Goal: Information Seeking & Learning: Learn about a topic

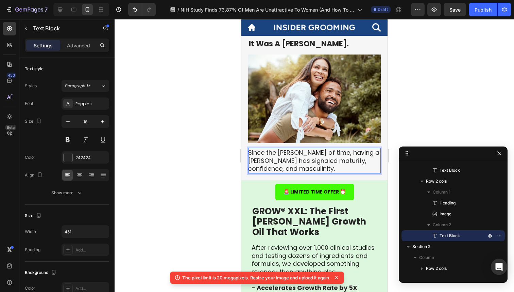
scroll to position [370, 0]
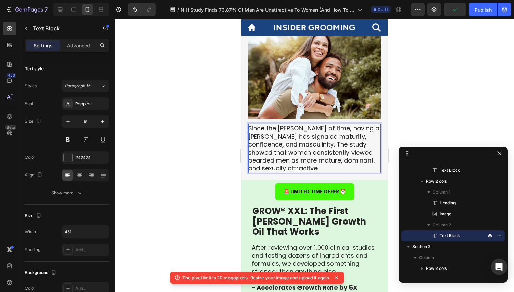
click at [287, 146] on p "Since the [PERSON_NAME] of time, having a [PERSON_NAME] has signaled maturity, …" at bounding box center [314, 148] width 132 height 48
click at [352, 145] on p "Since the [PERSON_NAME] of time, having a [PERSON_NAME] has signaled maturity, …" at bounding box center [314, 148] width 132 height 48
click at [341, 167] on p "Since the [PERSON_NAME] of time, having a [PERSON_NAME] has signaled maturity, …" at bounding box center [314, 148] width 132 height 48
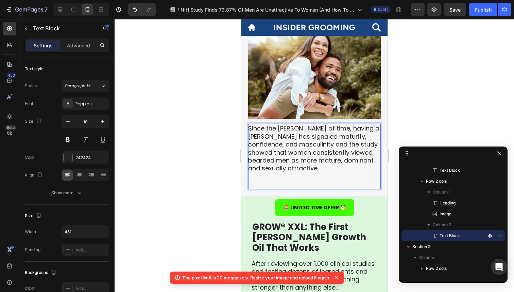
click at [330, 176] on p "Since the [PERSON_NAME] of time, having a [PERSON_NAME] has signaled maturity, …" at bounding box center [314, 156] width 132 height 64
click at [328, 185] on p "Since the [PERSON_NAME] of time, having a [PERSON_NAME] has signaled maturity, …" at bounding box center [314, 156] width 132 height 64
click at [295, 160] on p "Since the [PERSON_NAME] of time, having a [PERSON_NAME] has signaled maturity, …" at bounding box center [314, 156] width 132 height 64
click at [293, 181] on p "Since the [PERSON_NAME] of time, having a [PERSON_NAME] has signaled maturity, …" at bounding box center [314, 156] width 132 height 64
click at [341, 274] on div "The pixel limit is 20 megapixels. Resize your image and upload it again." at bounding box center [257, 277] width 174 height 12
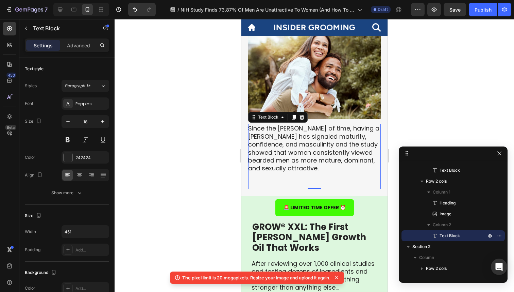
click at [338, 282] on div "The pixel limit is 20 megapixels. Resize your image and upload it again." at bounding box center [257, 277] width 174 height 12
click at [338, 279] on icon at bounding box center [336, 277] width 7 height 7
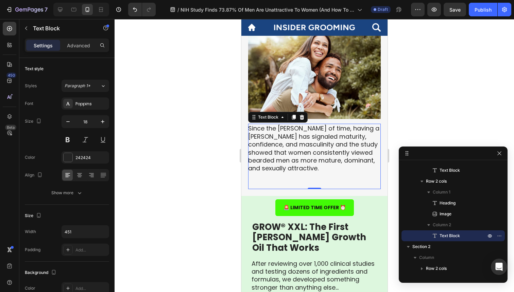
click at [279, 181] on p "Since the [PERSON_NAME] of time, having a [PERSON_NAME] has signaled maturity, …" at bounding box center [314, 156] width 132 height 64
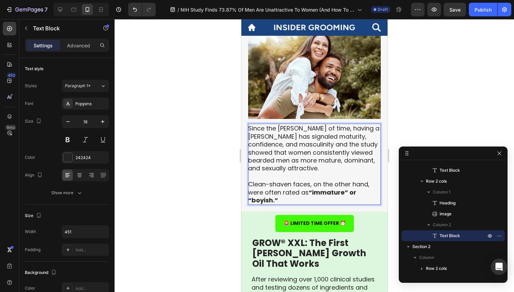
click at [269, 185] on p "Since the [PERSON_NAME] of time, having a [PERSON_NAME] has signaled maturity, …" at bounding box center [314, 164] width 132 height 80
click at [316, 192] on strong "“immature” or “boyish.”" at bounding box center [302, 196] width 108 height 16
click at [311, 192] on strong "“immature” or “boyish.”" at bounding box center [302, 196] width 108 height 16
click at [293, 191] on p "Since the [PERSON_NAME] of time, having a [PERSON_NAME] has signaled maturity, …" at bounding box center [314, 164] width 132 height 80
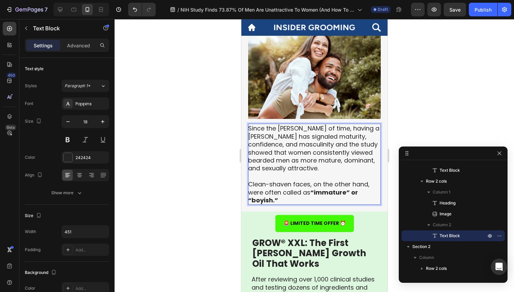
click at [305, 193] on p "Since the [PERSON_NAME] of time, having a [PERSON_NAME] has signaled maturity, …" at bounding box center [314, 164] width 132 height 80
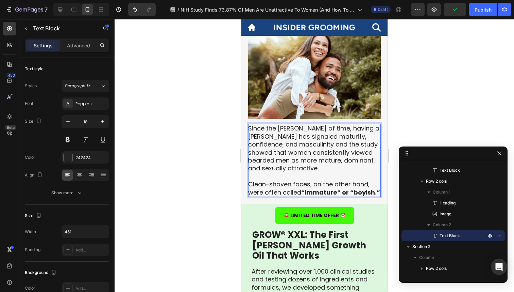
click at [376, 194] on strong "“immature” or “boyish.”" at bounding box center [340, 192] width 79 height 9
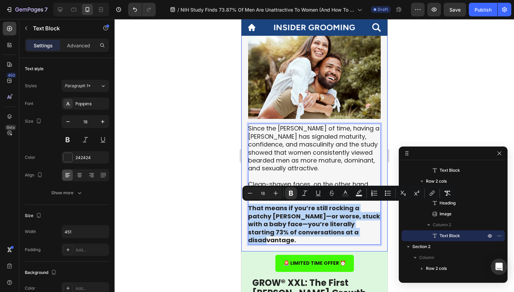
drag, startPoint x: 327, startPoint y: 231, endPoint x: 247, endPoint y: 210, distance: 82.2
click at [247, 210] on div "⁠⁠⁠⁠⁠⁠⁠ It Was A [PERSON_NAME]. Heading Image Since the [PERSON_NAME] of time, …" at bounding box center [314, 129] width 146 height 244
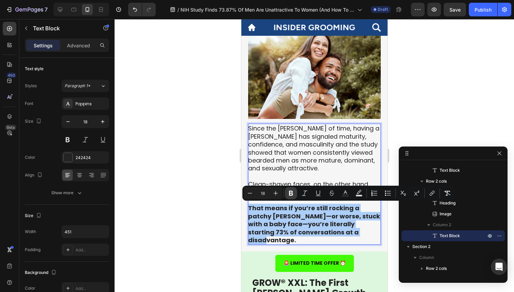
click at [289, 195] on icon "Editor contextual toolbar" at bounding box center [291, 193] width 4 height 5
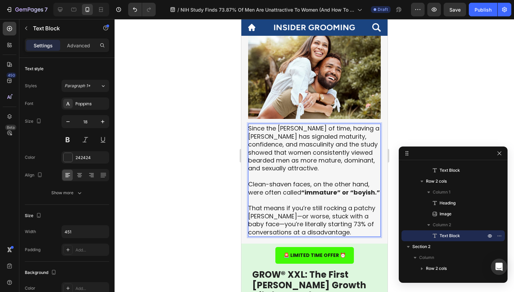
click at [283, 218] on p "Since the [PERSON_NAME] of time, having a [PERSON_NAME] has signaled maturity, …" at bounding box center [314, 180] width 132 height 112
click at [306, 212] on p "Since the [PERSON_NAME] of time, having a [PERSON_NAME] has signaled maturity, …" at bounding box center [314, 180] width 132 height 112
click at [271, 218] on p "Since the [PERSON_NAME] of time, having a [PERSON_NAME] has signaled maturity, …" at bounding box center [314, 180] width 132 height 112
click at [208, 200] on div at bounding box center [315, 155] width 400 height 273
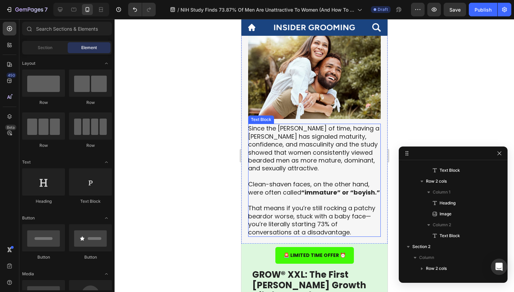
click at [271, 213] on p "Since the [PERSON_NAME] of time, having a [PERSON_NAME] has signaled maturity, …" at bounding box center [314, 180] width 132 height 112
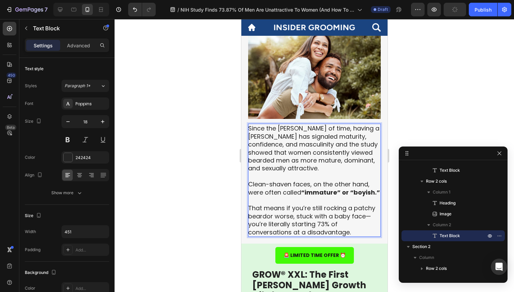
click at [284, 210] on p "Since the [PERSON_NAME] of time, having a [PERSON_NAME] has signaled maturity, …" at bounding box center [314, 180] width 132 height 112
click at [318, 208] on p "Since the [PERSON_NAME] of time, having a [PERSON_NAME] has signaled maturity, …" at bounding box center [314, 180] width 132 height 112
click at [345, 208] on p "Since the [PERSON_NAME] of time, having a [PERSON_NAME] has signaled maturity, …" at bounding box center [314, 180] width 132 height 112
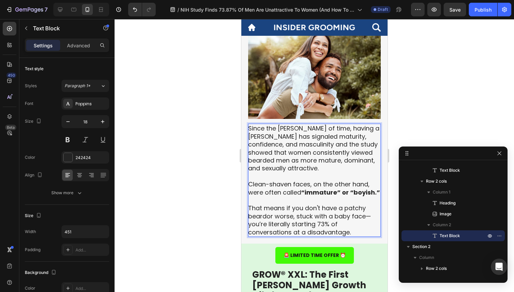
click at [353, 208] on p "Since the [PERSON_NAME] of time, having a [PERSON_NAME] has signaled maturity, …" at bounding box center [314, 180] width 132 height 112
click at [298, 217] on p "Since the [PERSON_NAME] of time, having a [PERSON_NAME] has signaled maturity, …" at bounding box center [314, 180] width 132 height 112
drag, startPoint x: 249, startPoint y: 225, endPoint x: 248, endPoint y: 218, distance: 6.5
click at [248, 217] on p "Since the [PERSON_NAME] of time, having a [PERSON_NAME] has signaled maturity, …" at bounding box center [314, 180] width 132 height 112
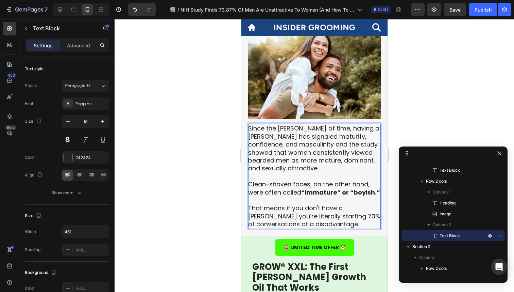
click at [280, 218] on p "Since the [PERSON_NAME] of time, having a [PERSON_NAME] has signaled maturity, …" at bounding box center [314, 175] width 132 height 103
click at [312, 215] on p "Since the [PERSON_NAME] of time, having a [PERSON_NAME] has signaled maturity, …" at bounding box center [314, 175] width 132 height 103
click at [309, 224] on p "Since the [PERSON_NAME] of time, having a [PERSON_NAME] has signaled maturity, …" at bounding box center [314, 175] width 132 height 103
click at [301, 216] on p "Since the [PERSON_NAME] of time, having a [PERSON_NAME] has signaled maturity, …" at bounding box center [314, 175] width 132 height 103
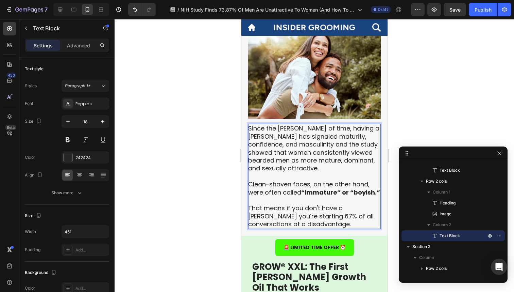
click at [316, 220] on p "Since the [PERSON_NAME] of time, having a [PERSON_NAME] has signaled maturity, …" at bounding box center [314, 175] width 132 height 103
click at [326, 147] on p "Since the [PERSON_NAME] of time, having a [PERSON_NAME] has signaled maturity, …" at bounding box center [314, 175] width 132 height 103
click at [349, 148] on p "Since the [PERSON_NAME] of time, having a [PERSON_NAME] has signaled maturity, …" at bounding box center [314, 175] width 132 height 103
click at [255, 153] on p "Since the [PERSON_NAME] of time, having a [PERSON_NAME] has signaled maturity, …" at bounding box center [314, 175] width 132 height 103
click at [250, 152] on p "Since the [PERSON_NAME] of time, having a [PERSON_NAME] has signaled maturity, …" at bounding box center [314, 175] width 132 height 103
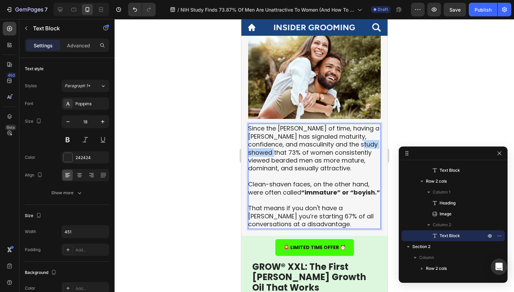
click at [292, 152] on p "Since the [PERSON_NAME] of time, having a [PERSON_NAME] has signaled maturity, …" at bounding box center [314, 175] width 132 height 103
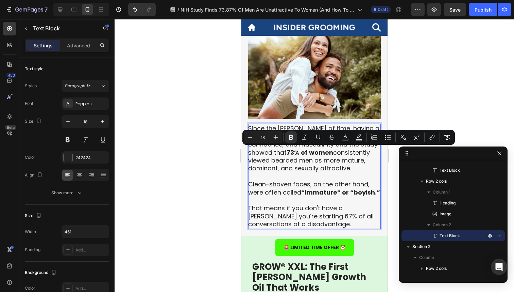
click at [298, 184] on p "Since the [PERSON_NAME] of time, having a [PERSON_NAME] has signaled maturity, …" at bounding box center [314, 175] width 132 height 103
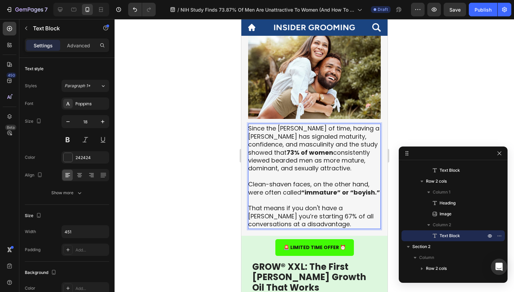
click at [298, 224] on p "Since the [PERSON_NAME] of time, having a [PERSON_NAME] has signaled maturity, …" at bounding box center [314, 175] width 132 height 103
click at [294, 214] on p "Since the [PERSON_NAME] of time, having a [PERSON_NAME] has signaled maturity, …" at bounding box center [314, 175] width 132 height 103
click at [311, 225] on p "Since the [PERSON_NAME] of time, having a [PERSON_NAME] has signaled maturity, …" at bounding box center [314, 175] width 132 height 103
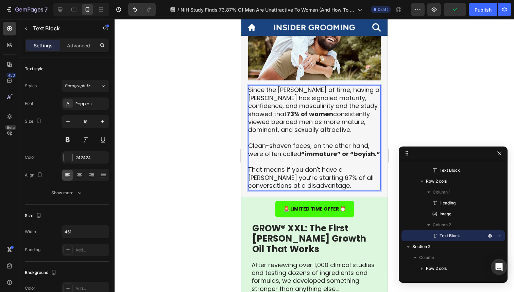
scroll to position [417, 0]
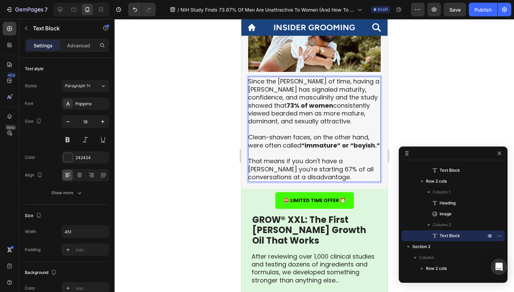
click at [250, 138] on p "Since the [PERSON_NAME] of time, having a [PERSON_NAME] has signaled maturity, …" at bounding box center [314, 128] width 132 height 103
click at [302, 180] on p "Since the [PERSON_NAME] of time, having a [PERSON_NAME] has signaled maturity, …" at bounding box center [314, 128] width 132 height 103
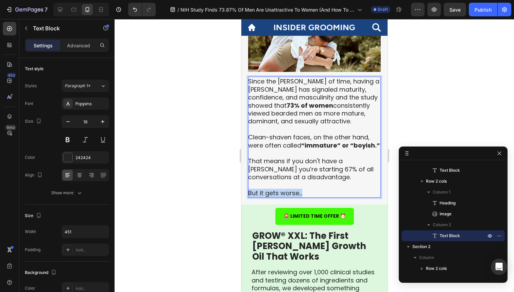
drag, startPoint x: 305, startPoint y: 193, endPoint x: 231, endPoint y: 193, distance: 73.5
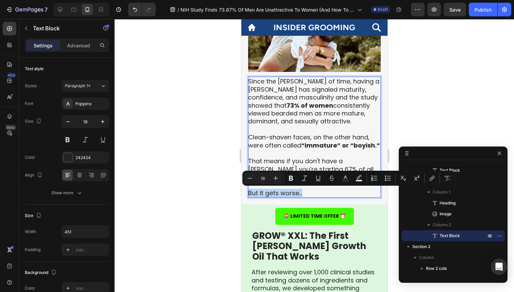
copy p "But it gets worse..."
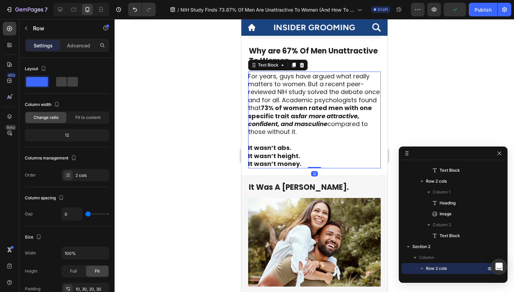
click at [344, 152] on p "It wasn’t height." at bounding box center [314, 156] width 132 height 8
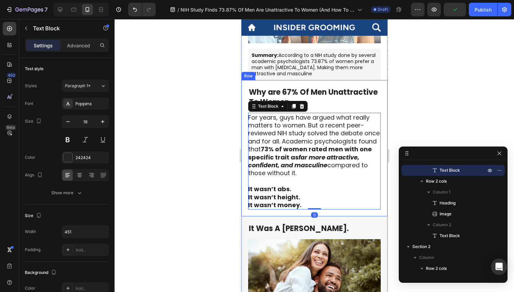
scroll to position [157, 0]
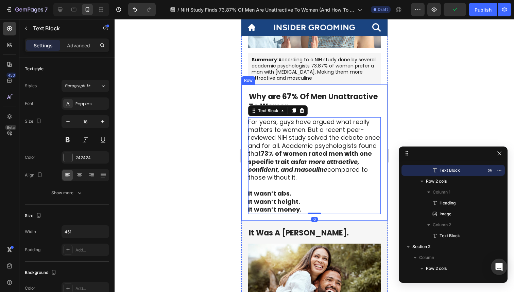
click at [376, 88] on div "⁠⁠⁠⁠⁠⁠⁠ Why are 67% Of Men Unattractive To Women Heading For years, guys have a…" at bounding box center [314, 152] width 146 height 136
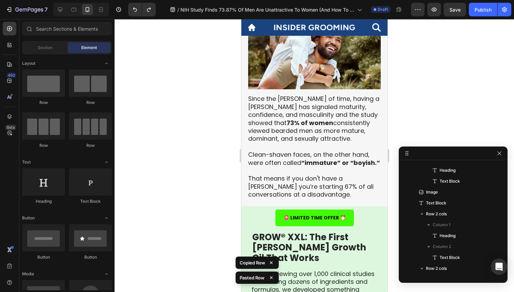
scroll to position [404, 0]
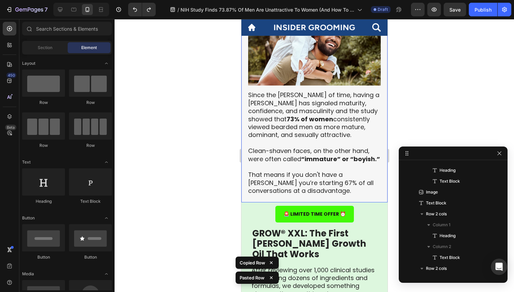
click at [380, 197] on div "⁠⁠⁠⁠⁠⁠⁠ It Was A [PERSON_NAME]. Heading Image Since the [PERSON_NAME] of time, …" at bounding box center [314, 88] width 146 height 228
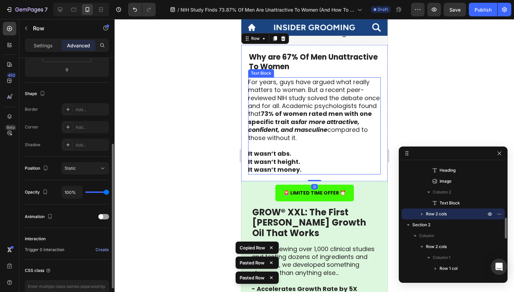
scroll to position [562, 0]
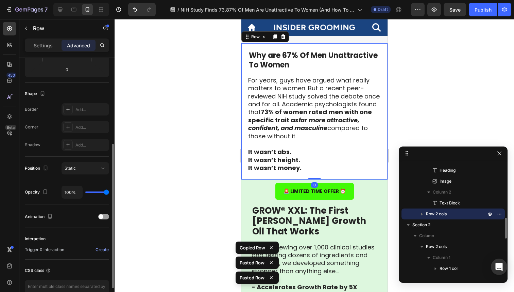
click at [331, 65] on h2 "Why are 67% Of Men Unattractive To Women" at bounding box center [314, 60] width 133 height 21
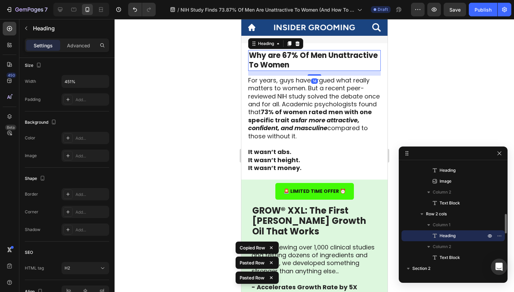
scroll to position [0, 0]
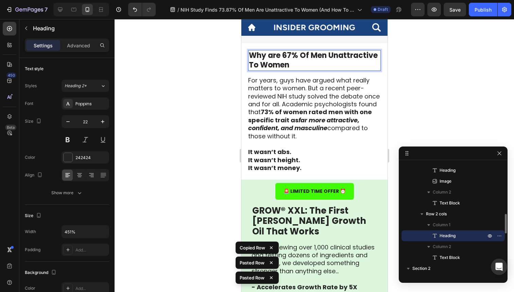
click at [331, 62] on h2 "Why are 67% Of Men Unattractive To Women" at bounding box center [314, 60] width 133 height 21
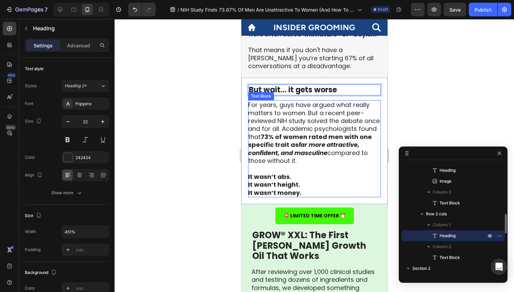
scroll to position [508, 0]
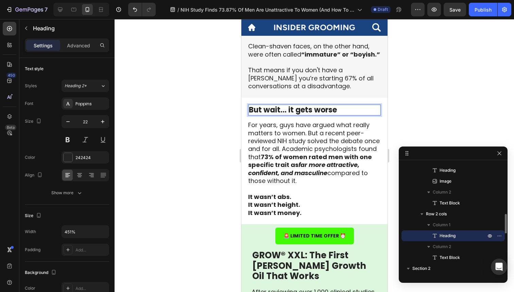
click at [406, 93] on div at bounding box center [315, 155] width 400 height 273
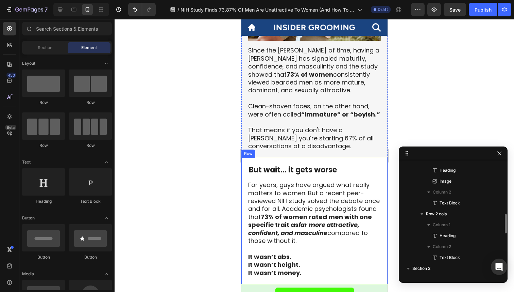
click at [334, 176] on div "⁠⁠⁠⁠⁠⁠⁠ But wait... it gets worse Heading" at bounding box center [314, 172] width 133 height 16
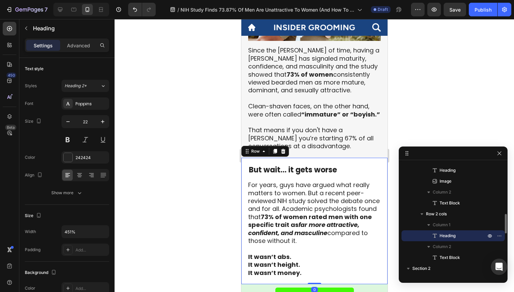
click at [336, 168] on strong "But wait... it gets worse" at bounding box center [293, 169] width 88 height 11
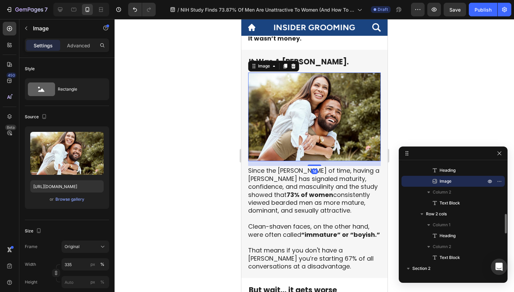
click at [327, 143] on img at bounding box center [314, 116] width 133 height 88
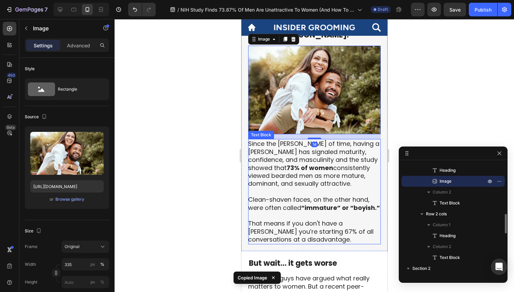
scroll to position [415, 0]
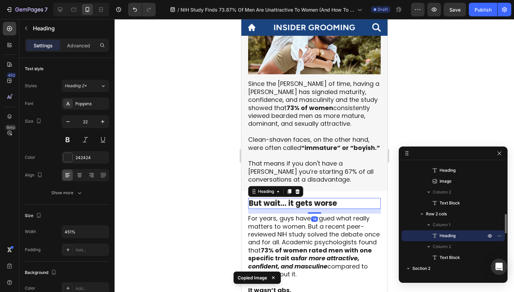
click at [312, 204] on strong "But wait... it gets worse" at bounding box center [293, 203] width 88 height 11
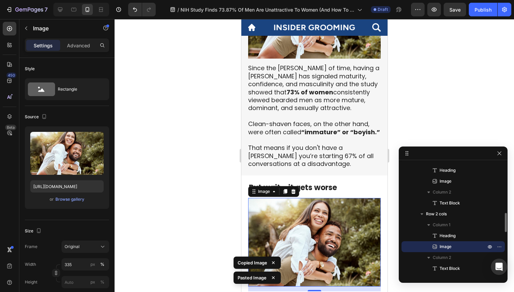
scroll to position [469, 0]
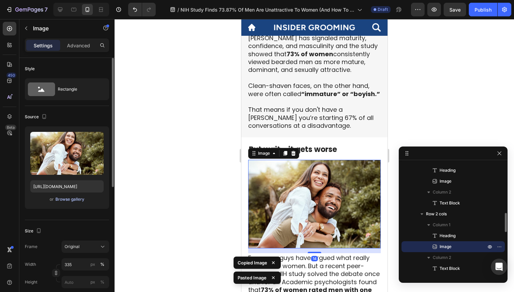
click at [78, 202] on button "Browse gallery" at bounding box center [70, 199] width 30 height 7
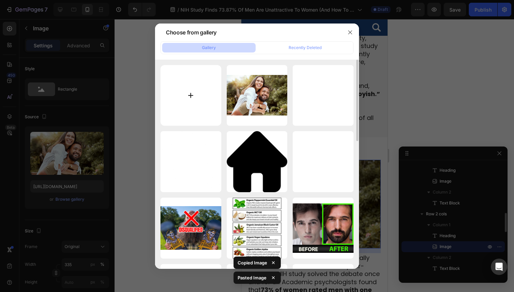
click at [188, 98] on input "file" at bounding box center [191, 95] width 61 height 61
click at [78, 197] on div at bounding box center [257, 146] width 514 height 292
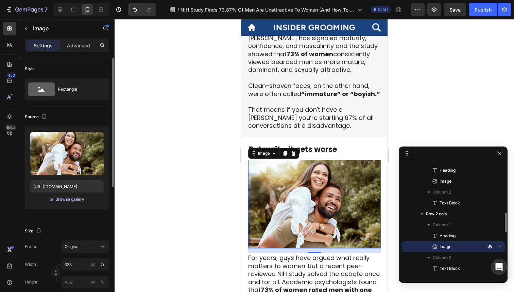
click at [78, 198] on div "Browse gallery" at bounding box center [69, 199] width 29 height 6
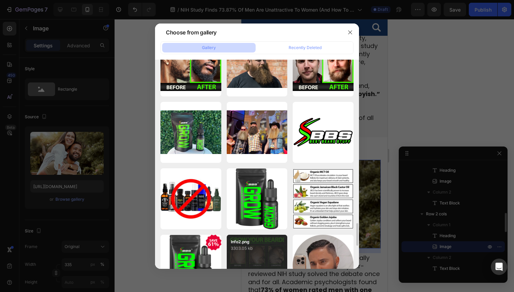
scroll to position [1602, 0]
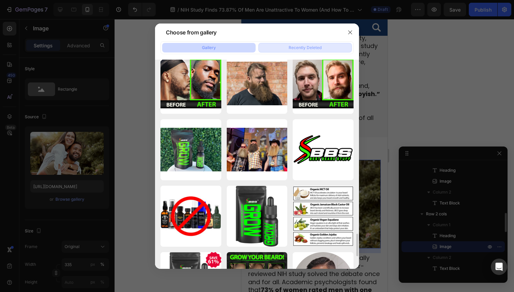
click at [299, 49] on div "Recently Deleted" at bounding box center [305, 48] width 33 height 6
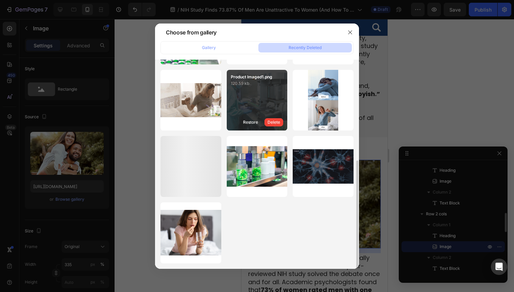
scroll to position [0, 0]
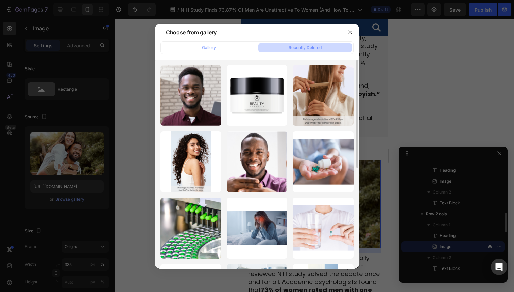
click at [379, 44] on div at bounding box center [257, 146] width 514 height 292
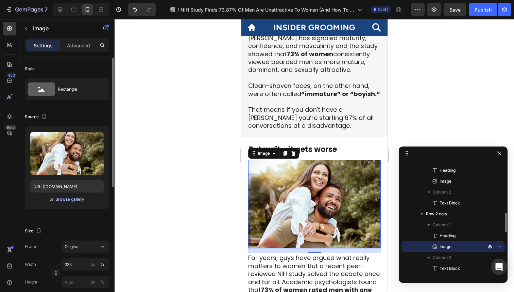
click at [72, 198] on div "Browse gallery" at bounding box center [69, 199] width 29 height 6
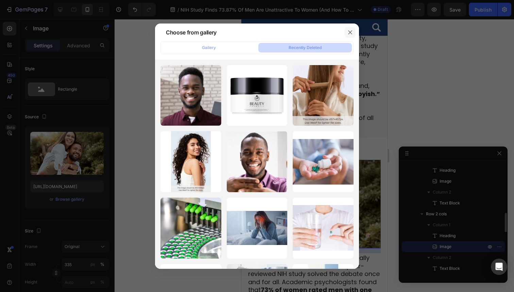
click at [345, 32] on button "button" at bounding box center [350, 32] width 11 height 11
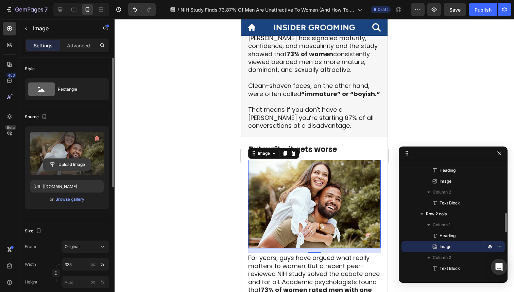
click at [66, 166] on input "file" at bounding box center [67, 165] width 47 height 12
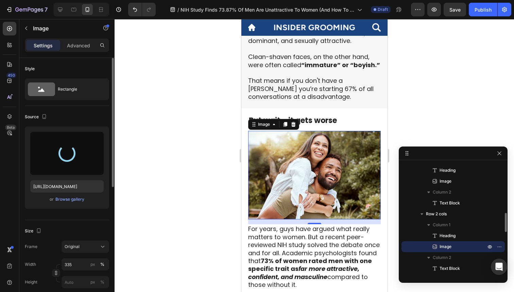
type input "[URL][DOMAIN_NAME]"
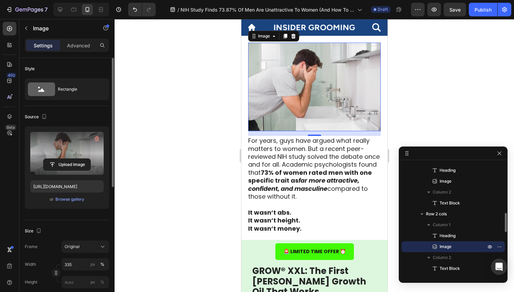
click at [437, 100] on div at bounding box center [315, 155] width 400 height 273
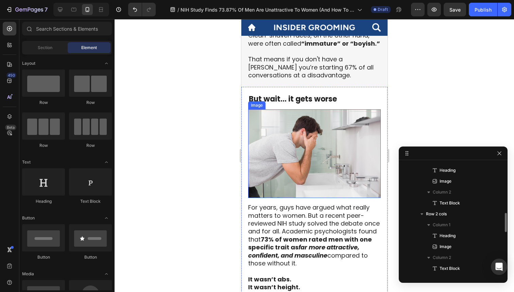
scroll to position [478, 0]
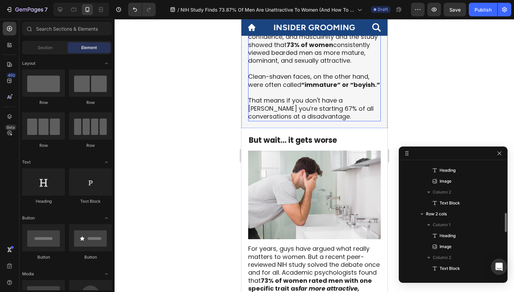
click at [271, 116] on p "Since the [PERSON_NAME] of time, having a [PERSON_NAME] has signaled maturity, …" at bounding box center [314, 68] width 132 height 103
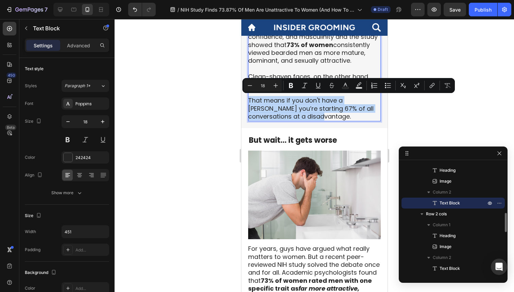
drag, startPoint x: 301, startPoint y: 116, endPoint x: 235, endPoint y: 99, distance: 67.8
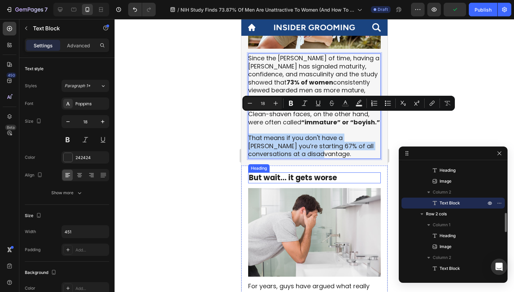
scroll to position [432, 0]
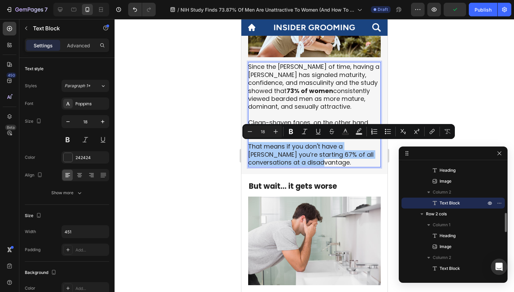
click at [209, 182] on div at bounding box center [315, 155] width 400 height 273
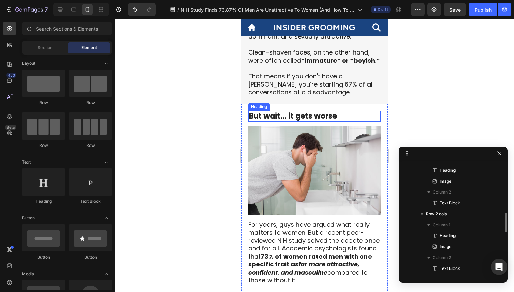
scroll to position [504, 0]
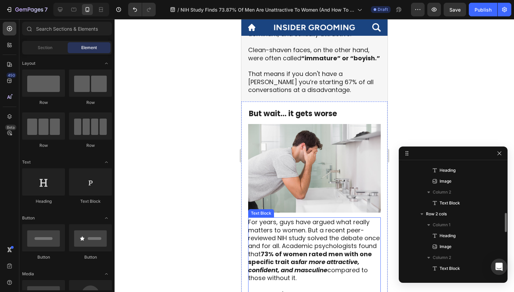
click at [296, 242] on p "For years, guys have argued what really matters to women. But a recent peer-rev…" at bounding box center [314, 254] width 132 height 72
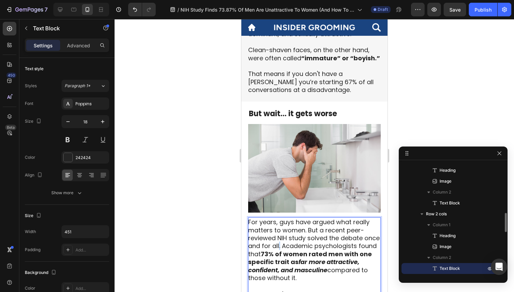
click at [296, 242] on p "For years, guys have argued what really matters to women. But a recent peer-rev…" at bounding box center [314, 254] width 132 height 72
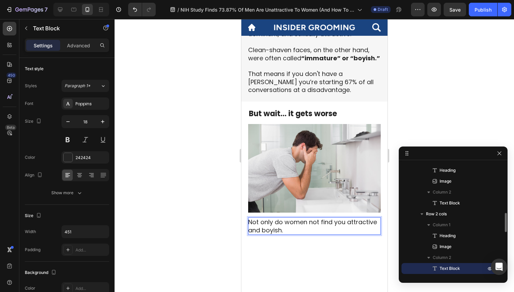
click at [276, 231] on p "Not only do women not find you attractive and boyish." at bounding box center [314, 226] width 132 height 16
click at [303, 227] on p "Not only do women not find you attractive and immature." at bounding box center [314, 226] width 132 height 16
click at [305, 230] on p "Not only do women not find you attractive and immature. The study also" at bounding box center [314, 226] width 132 height 16
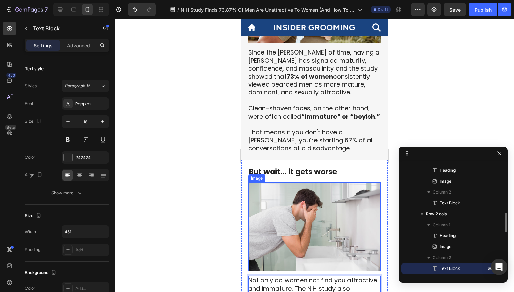
scroll to position [428, 0]
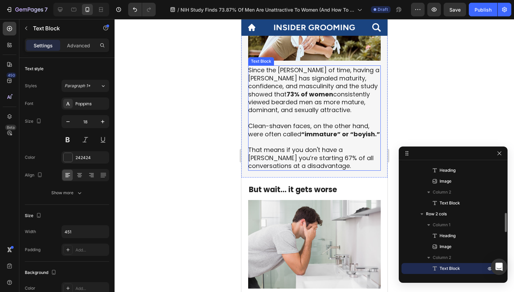
click at [324, 145] on p "Since the [PERSON_NAME] of time, having a [PERSON_NAME] has signaled maturity, …" at bounding box center [314, 117] width 132 height 103
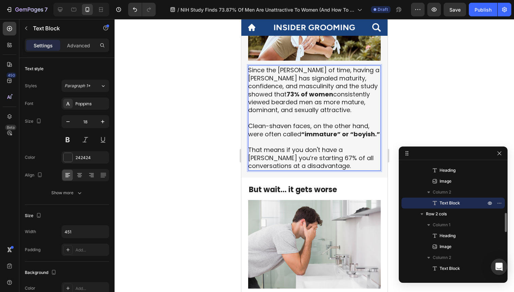
click at [332, 95] on p "Since the [PERSON_NAME] of time, having a [PERSON_NAME] has signaled maturity, …" at bounding box center [314, 117] width 132 height 103
click at [311, 84] on p "Since the [PERSON_NAME] of time, having a [PERSON_NAME] has signaled maturity, …" at bounding box center [314, 117] width 132 height 103
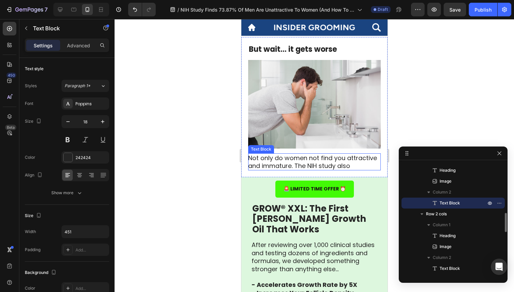
scroll to position [577, 0]
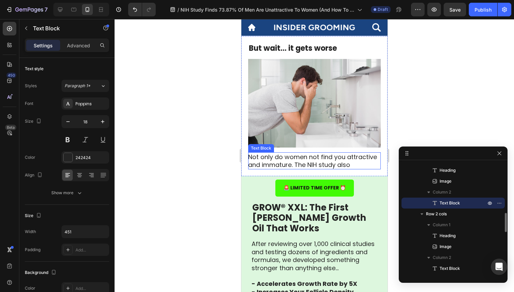
click at [339, 157] on p "Not only do women not find you attractive and immature. The NIH study also" at bounding box center [314, 161] width 132 height 16
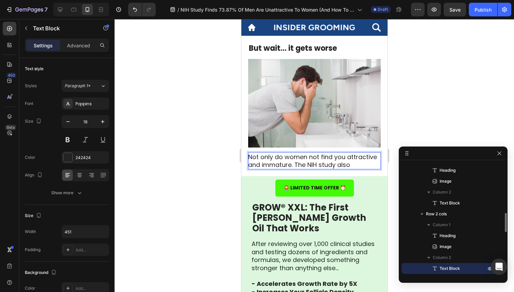
click at [356, 158] on p "Not only do women not find you attractive and immature. The NIH study also" at bounding box center [314, 161] width 132 height 16
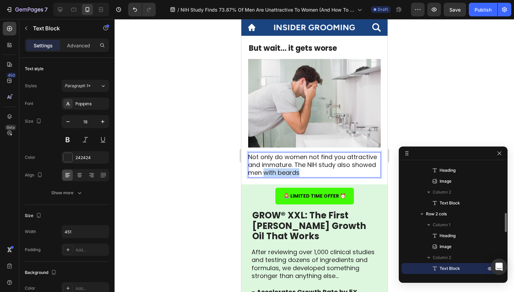
drag, startPoint x: 265, startPoint y: 164, endPoint x: 304, endPoint y: 165, distance: 38.1
click at [304, 165] on p "Not only do women not find you attractive and immature. The NIH study also show…" at bounding box center [314, 165] width 132 height 24
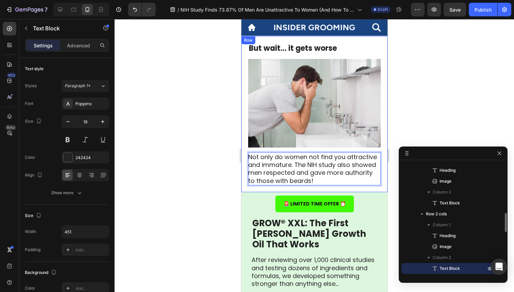
click at [197, 196] on div at bounding box center [315, 155] width 400 height 273
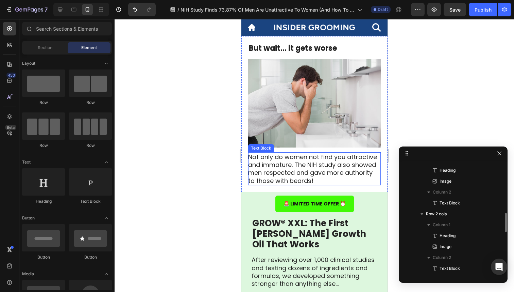
click at [285, 159] on p "Not only do women not find you attractive and immature. The NIH study also show…" at bounding box center [314, 169] width 132 height 32
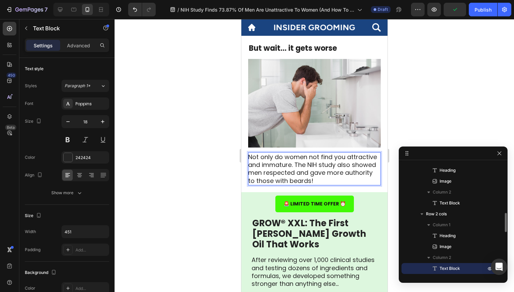
click at [294, 156] on p "Not only do women not find you attractive and immature. The NIH study also show…" at bounding box center [314, 169] width 132 height 32
click at [213, 185] on div at bounding box center [315, 155] width 400 height 273
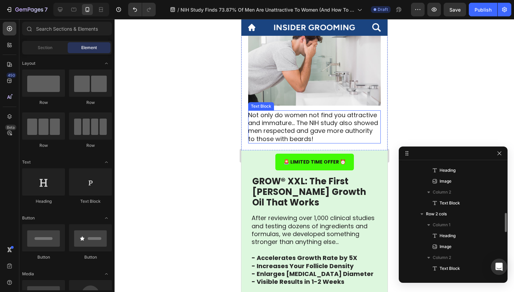
scroll to position [625, 0]
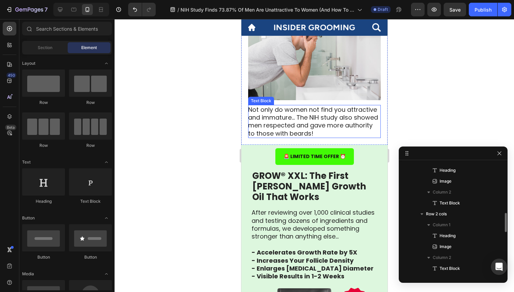
click at [318, 124] on p "Not only do women not find you attractive and immature... The NIH study also sh…" at bounding box center [314, 121] width 132 height 32
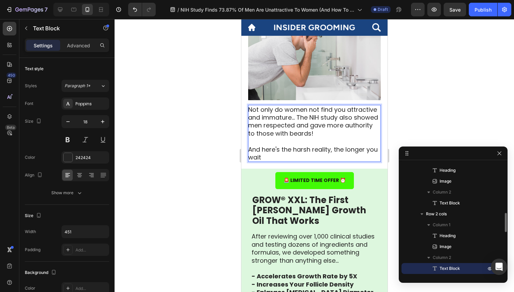
click at [333, 141] on p "Not only do women not find you attractive and immature... The NIH study also sh…" at bounding box center [314, 133] width 132 height 56
click at [344, 149] on p "Not only do women not find you attractive and immature... The NIH study also sh…" at bounding box center [314, 133] width 132 height 56
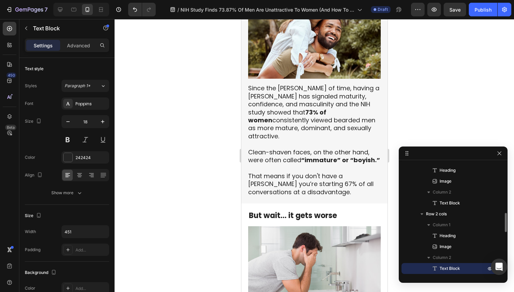
click at [416, 106] on div at bounding box center [315, 155] width 400 height 273
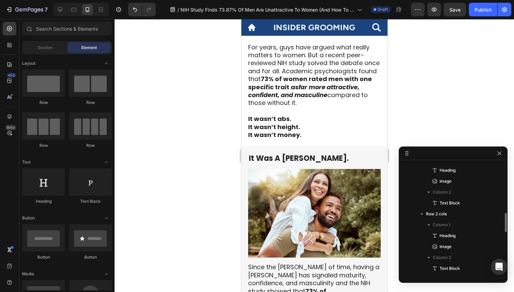
scroll to position [0, 0]
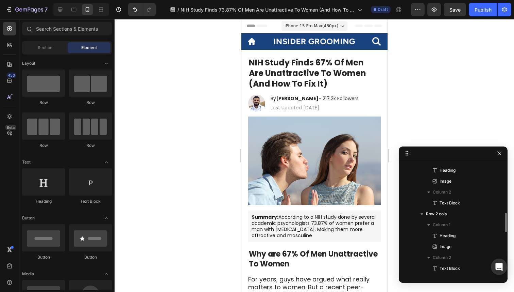
click at [237, 140] on div at bounding box center [315, 155] width 400 height 273
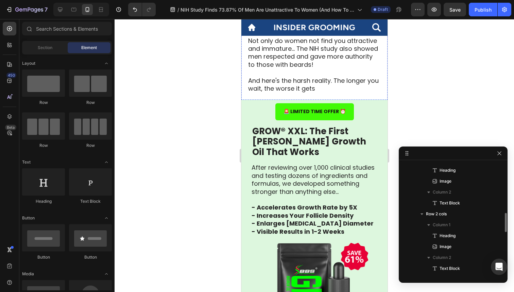
scroll to position [688, 0]
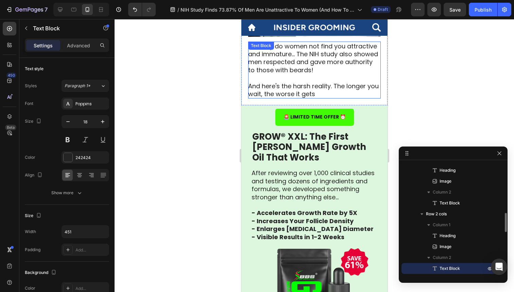
click at [299, 66] on p "Not only do women not find you attractive and immature... The NIH study also sh…" at bounding box center [314, 70] width 132 height 56
click at [315, 78] on p "Not only do women not find you attractive and immature... The NIH study also sh…" at bounding box center [314, 70] width 132 height 56
click at [313, 83] on p "Not only do women not find you attractive and immature... The NIH study also sh…" at bounding box center [314, 70] width 132 height 56
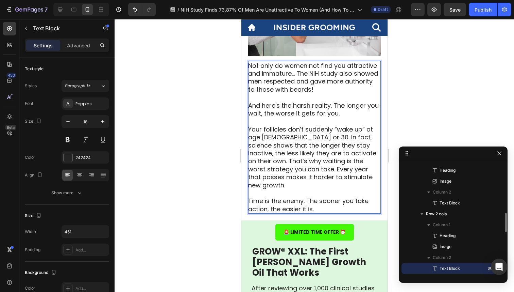
scroll to position [671, 0]
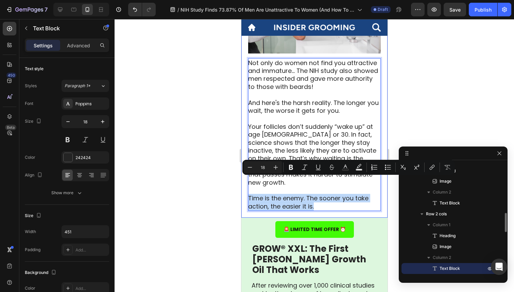
drag, startPoint x: 321, startPoint y: 189, endPoint x: 245, endPoint y: 182, distance: 76.2
click at [245, 182] on div "But wait... it gets worse Heading Image Not only do women not find you attracti…" at bounding box center [314, 79] width 146 height 275
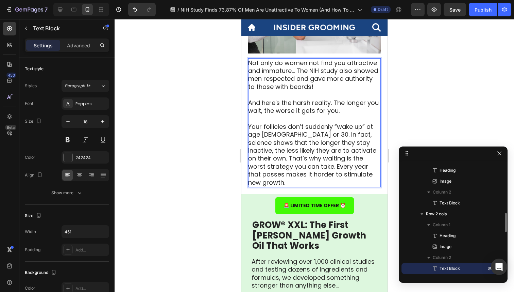
click at [202, 182] on div at bounding box center [315, 155] width 400 height 273
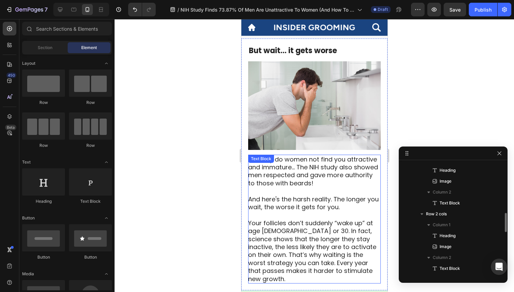
scroll to position [560, 0]
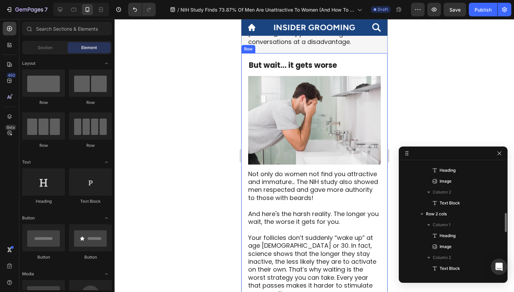
click at [326, 53] on div "But wait... it gets worse Heading Image Not only do women not find you attracti…" at bounding box center [314, 178] width 146 height 251
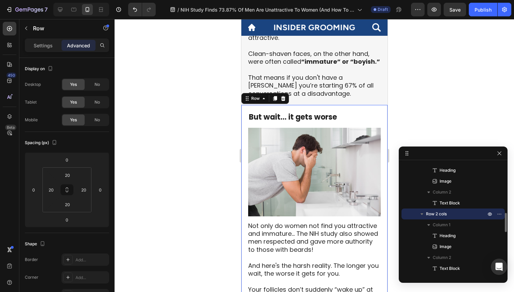
scroll to position [495, 0]
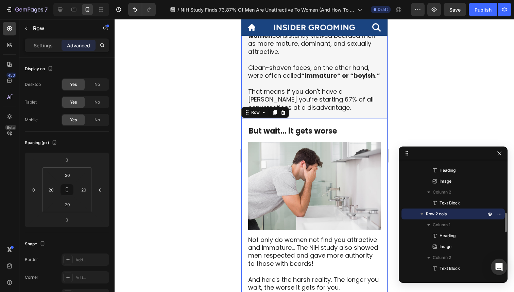
click at [320, 107] on div "It Was A [PERSON_NAME]. Heading Image Since the [PERSON_NAME] of time, having a…" at bounding box center [314, 0] width 146 height 235
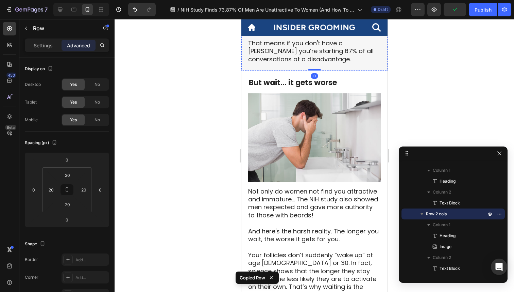
scroll to position [600, 0]
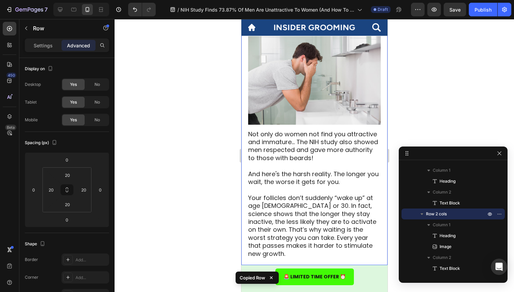
click at [336, 243] on div "But wait... it gets worse Heading Image Not only do women not find you attracti…" at bounding box center [314, 138] width 146 height 251
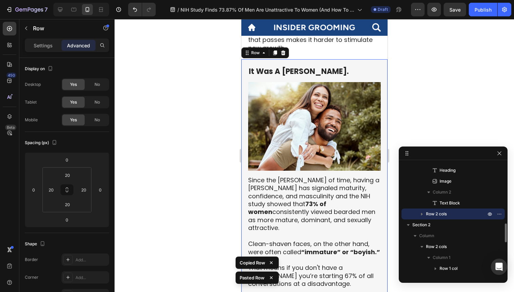
scroll to position [806, 0]
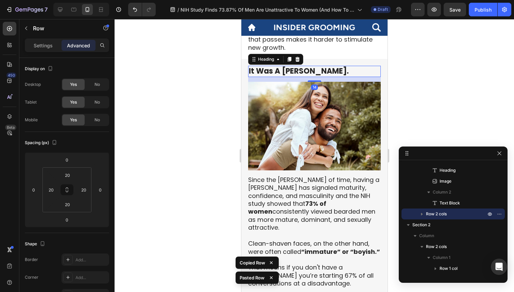
click at [303, 66] on strong "It Was A [PERSON_NAME]." at bounding box center [299, 71] width 100 height 11
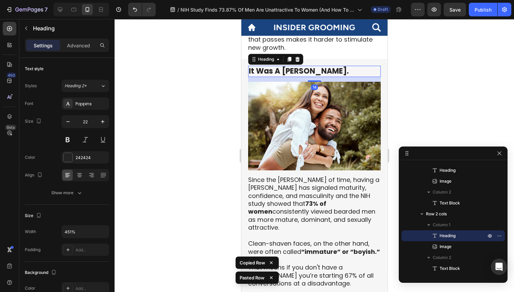
click at [313, 66] on h2 "It Was A [PERSON_NAME]." at bounding box center [314, 71] width 133 height 11
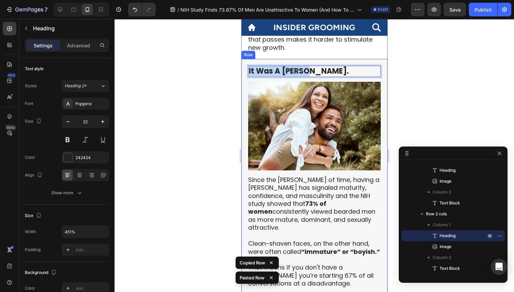
drag, startPoint x: 314, startPoint y: 56, endPoint x: 242, endPoint y: 56, distance: 72.1
click at [242, 59] on div "It Was A [PERSON_NAME]. Heading 14 Image Since the [PERSON_NAME] of time, havin…" at bounding box center [314, 176] width 146 height 235
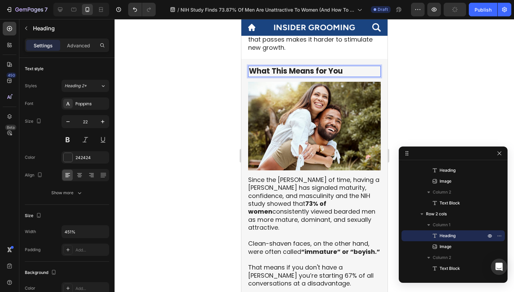
click at [321, 66] on strong "What This Means for You" at bounding box center [296, 71] width 94 height 11
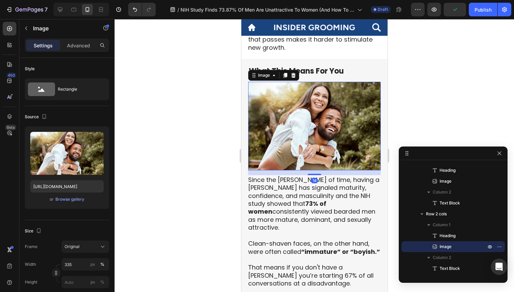
click at [281, 103] on img at bounding box center [314, 126] width 133 height 88
click at [78, 197] on div "Browse gallery" at bounding box center [69, 199] width 29 height 6
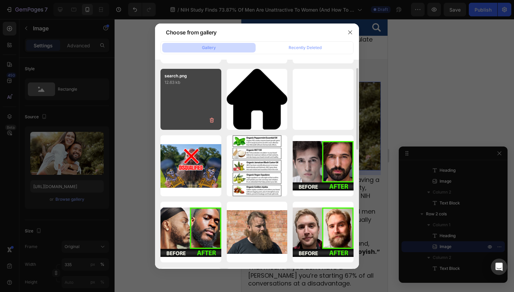
scroll to position [0, 0]
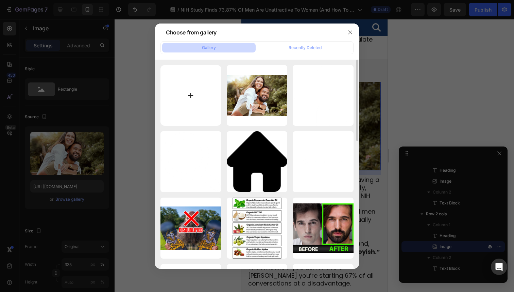
click at [185, 88] on input "file" at bounding box center [191, 95] width 61 height 61
type input "C:\fakepath\AdobeStock_58247034.jpeg"
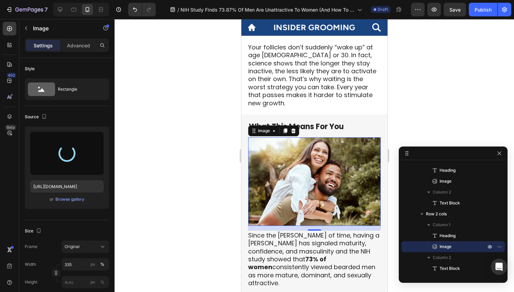
scroll to position [756, 0]
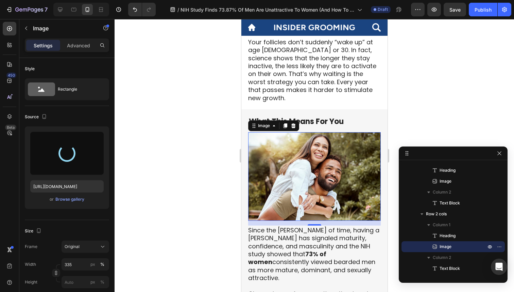
type input "[URL][DOMAIN_NAME]"
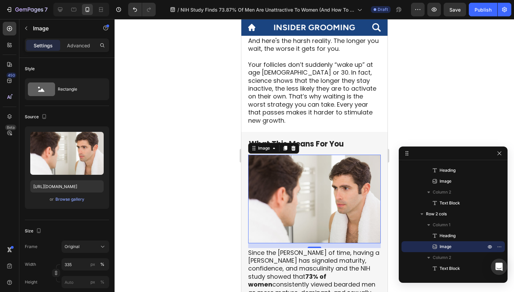
scroll to position [731, 0]
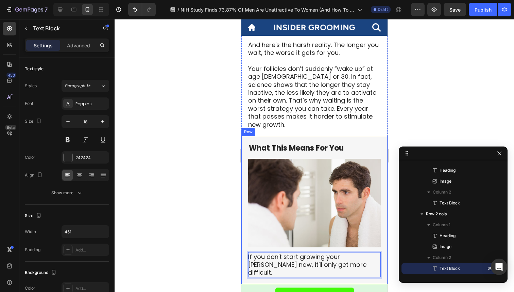
scroll to position [724, 0]
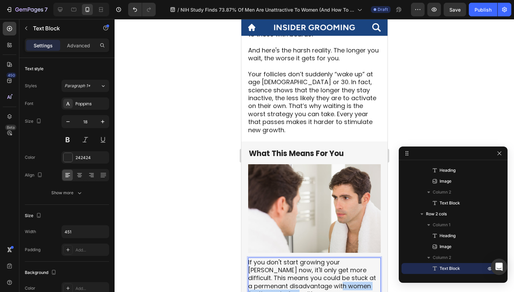
click at [331, 269] on p "If you don't start growing your [PERSON_NAME] now, it'll only get more difficul…" at bounding box center [314, 278] width 132 height 40
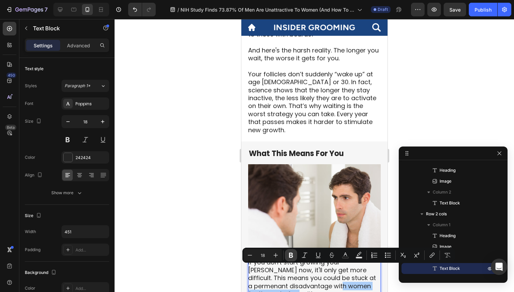
click at [292, 257] on icon "Editor contextual toolbar" at bounding box center [291, 254] width 7 height 7
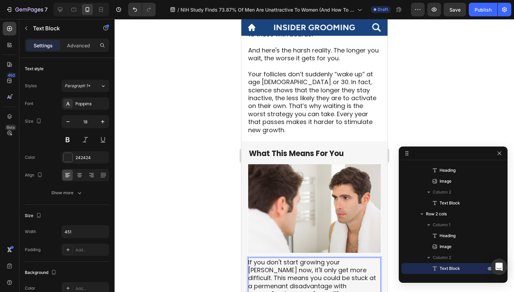
click at [303, 279] on p "If you don't start growing your [PERSON_NAME] now, it'll only get more difficul…" at bounding box center [314, 278] width 132 height 40
click at [313, 265] on p "If you don't start growing your [PERSON_NAME] now, it'll only get more difficul…" at bounding box center [314, 278] width 132 height 40
click at [163, 252] on div at bounding box center [315, 155] width 400 height 273
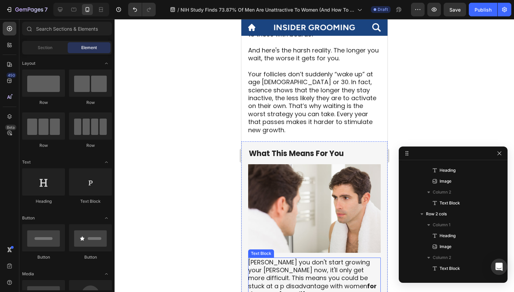
click at [254, 258] on p "[PERSON_NAME] you don't start growing your [PERSON_NAME] now, it'll only get mo…" at bounding box center [314, 278] width 132 height 40
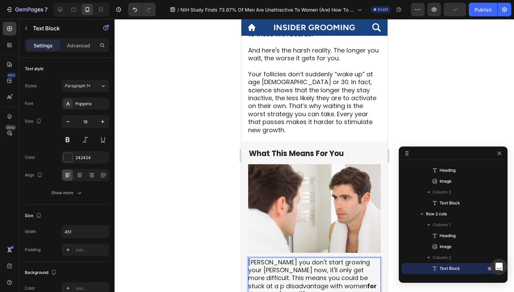
click at [255, 258] on p "[PERSON_NAME] you don't start growing your [PERSON_NAME] now, it'll only get mo…" at bounding box center [314, 278] width 132 height 40
click at [313, 261] on p "If you don't start growing your [PERSON_NAME] now, it'll only get more difficul…" at bounding box center [314, 278] width 132 height 40
click at [323, 277] on p "If you don't start growing your [PERSON_NAME] now, it'll only get more difficul…" at bounding box center [314, 278] width 132 height 40
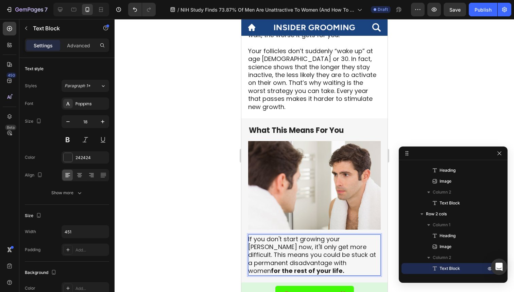
scroll to position [760, 0]
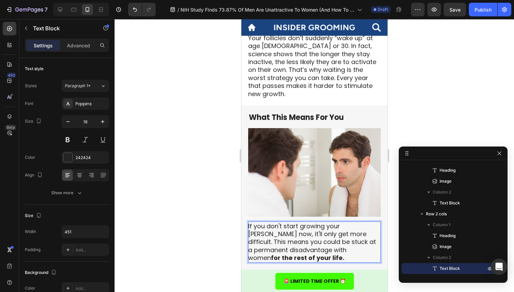
click at [297, 226] on p "If you don't start growing your [PERSON_NAME] now, it'll only get more difficul…" at bounding box center [314, 242] width 132 height 40
click at [257, 235] on p "If you don't start growing your [PERSON_NAME] now, it'll only get more difficul…" at bounding box center [314, 242] width 132 height 40
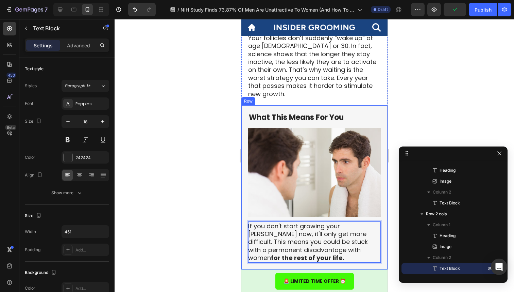
click at [218, 237] on div at bounding box center [315, 155] width 400 height 273
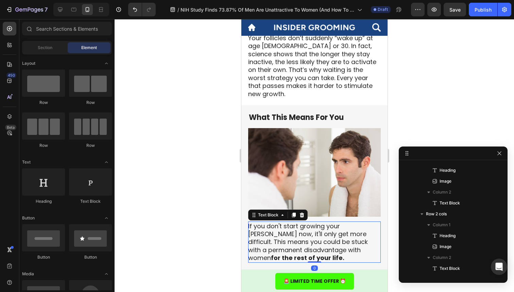
click at [307, 228] on p "If you don't start growing your [PERSON_NAME] now, it'll only get more difficul…" at bounding box center [314, 242] width 132 height 40
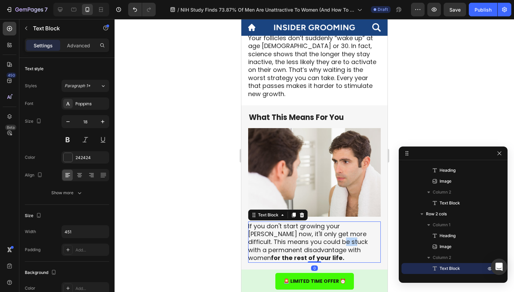
click at [298, 226] on p "If you don't start growing your [PERSON_NAME] now, it'll only get more difficul…" at bounding box center [314, 242] width 132 height 40
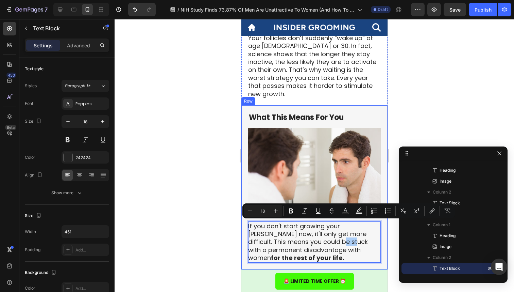
click at [223, 236] on div at bounding box center [315, 155] width 400 height 273
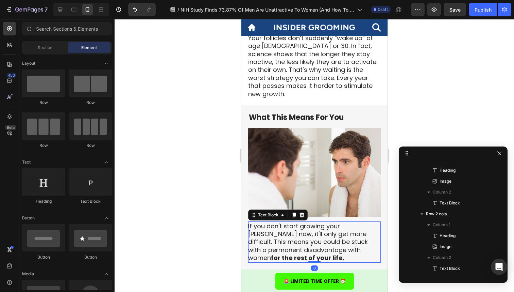
click at [301, 225] on p "If you don't start growing your [PERSON_NAME] now, it'll only get more difficul…" at bounding box center [314, 242] width 132 height 40
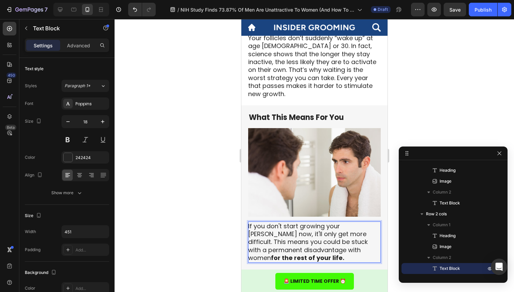
click at [183, 250] on div at bounding box center [315, 155] width 400 height 273
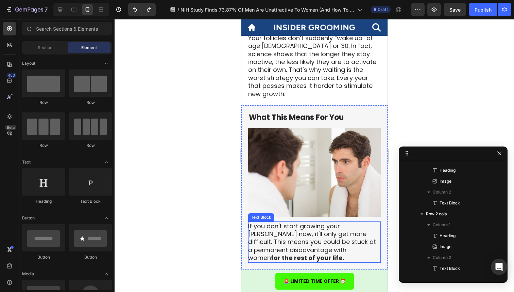
click at [308, 232] on p "If you don't start growing your [PERSON_NAME] now, it'll only get more difficul…" at bounding box center [314, 242] width 132 height 40
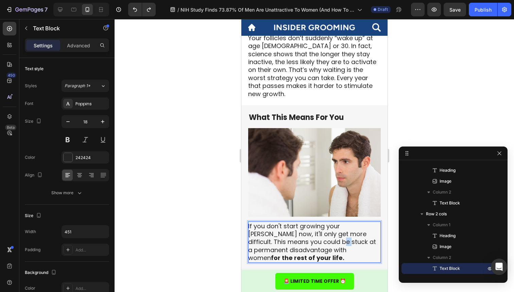
click at [296, 227] on p "If you don't start growing your [PERSON_NAME] now, it'll only get more difficul…" at bounding box center [314, 242] width 132 height 40
click at [303, 239] on p "If you don't start growing your [PERSON_NAME] now, it'll only get more difficul…" at bounding box center [314, 242] width 132 height 40
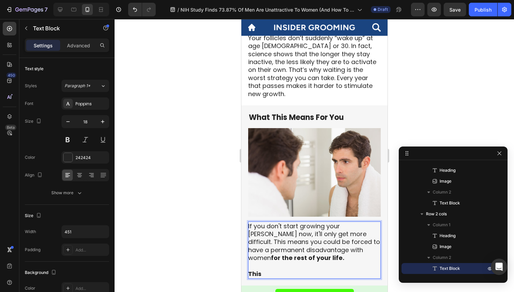
click at [256, 269] on strong "This" at bounding box center [254, 273] width 13 height 9
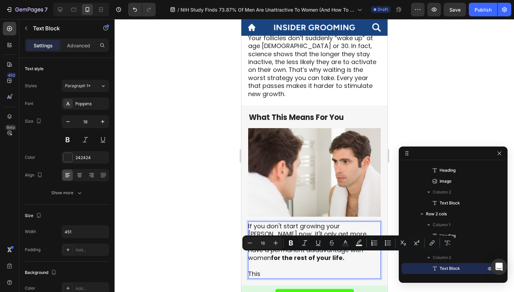
click at [262, 258] on p "If you don't start growing your [PERSON_NAME] now, it'll only get more difficul…" at bounding box center [314, 250] width 132 height 56
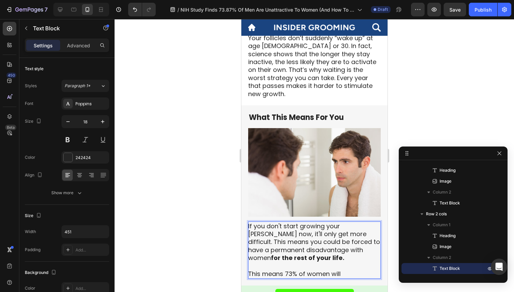
click at [261, 259] on p "If you don't start growing your [PERSON_NAME] now, it'll only get more difficul…" at bounding box center [314, 250] width 132 height 56
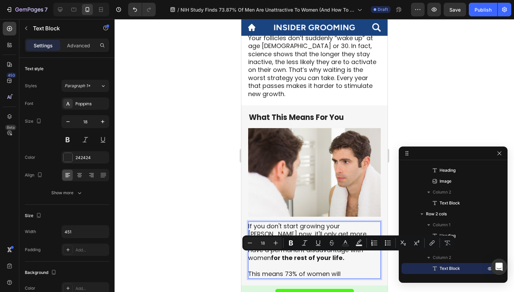
click at [282, 262] on div "If you don't start growing your [PERSON_NAME] now, it'll only get more difficul…" at bounding box center [314, 249] width 133 height 57
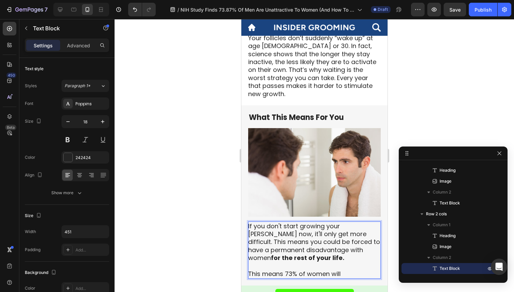
click at [284, 259] on p "If you don't start growing your [PERSON_NAME] now, it'll only get more difficul…" at bounding box center [314, 250] width 132 height 56
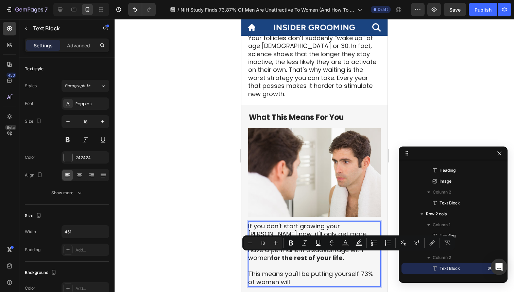
drag, startPoint x: 289, startPoint y: 264, endPoint x: 360, endPoint y: 260, distance: 71.3
click at [360, 259] on p "If you don't start growing your [PERSON_NAME] now, it'll only get more difficul…" at bounding box center [314, 254] width 132 height 64
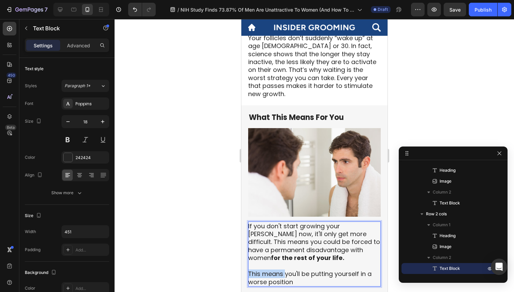
drag, startPoint x: 286, startPoint y: 259, endPoint x: 248, endPoint y: 259, distance: 38.1
click at [248, 259] on p "If you don't start growing your [PERSON_NAME] now, it'll only get more difficul…" at bounding box center [314, 254] width 132 height 64
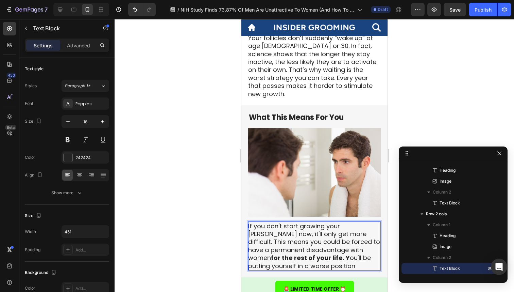
click at [327, 234] on p "If you don't start growing your [PERSON_NAME] now, it'll only get more difficul…" at bounding box center [314, 246] width 132 height 48
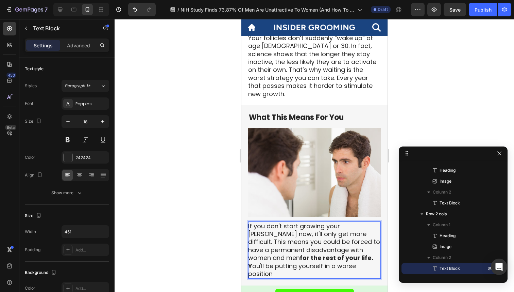
click at [314, 241] on p "If you don't start growing your [PERSON_NAME] now, it'll only get more difficul…" at bounding box center [314, 250] width 132 height 56
click at [312, 253] on strong "for the rest of your life. Y" at bounding box center [310, 261] width 125 height 16
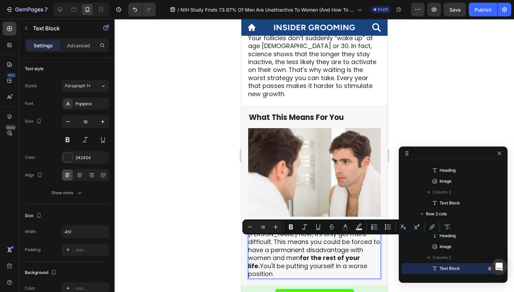
click at [342, 248] on p "If you don't start growing your [PERSON_NAME] now, it'll only get more difficul…" at bounding box center [314, 250] width 132 height 56
drag, startPoint x: 310, startPoint y: 242, endPoint x: 343, endPoint y: 251, distance: 33.6
click at [343, 251] on p "If you don't start growing your [PERSON_NAME] now, it'll only get more difficul…" at bounding box center [314, 250] width 132 height 56
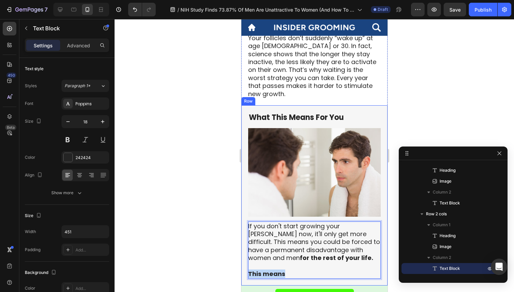
drag, startPoint x: 300, startPoint y: 259, endPoint x: 245, endPoint y: 259, distance: 55.5
click at [245, 259] on div "⁠⁠⁠⁠⁠⁠⁠ What This Means For You Heading Image If you don't start growing your […" at bounding box center [314, 195] width 146 height 180
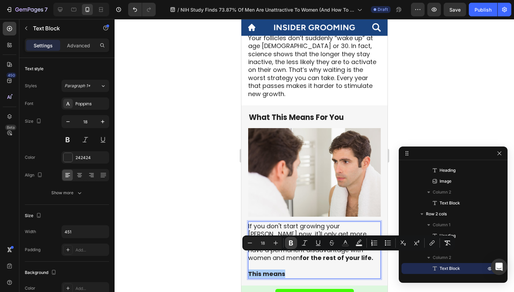
click at [291, 245] on icon "Editor contextual toolbar" at bounding box center [291, 242] width 7 height 7
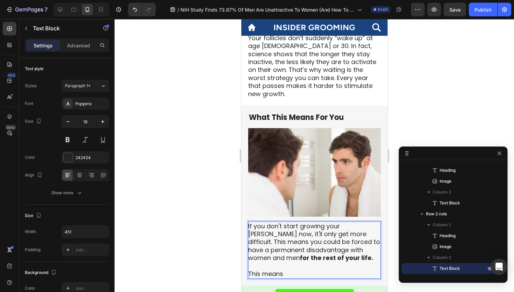
click at [289, 257] on p "If you don't start growing your [PERSON_NAME] now, it'll only get more difficul…" at bounding box center [314, 250] width 132 height 56
click at [251, 222] on p "If you don't start growing your [PERSON_NAME] now, it'll only get more difficul…" at bounding box center [314, 250] width 132 height 56
click at [188, 201] on div at bounding box center [315, 155] width 400 height 273
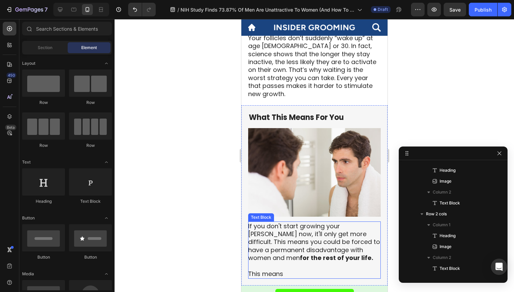
drag, startPoint x: 281, startPoint y: 246, endPoint x: 283, endPoint y: 250, distance: 4.7
click at [281, 246] on p "If you don't start growing your [PERSON_NAME] now, it'll only get more difficul…" at bounding box center [314, 250] width 132 height 56
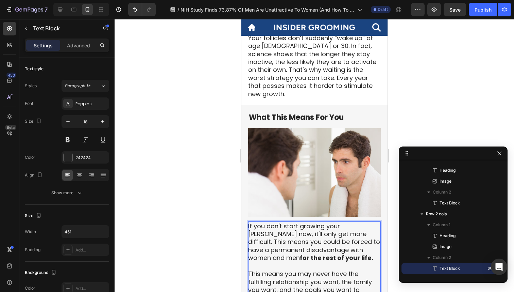
click at [160, 287] on div at bounding box center [315, 155] width 400 height 273
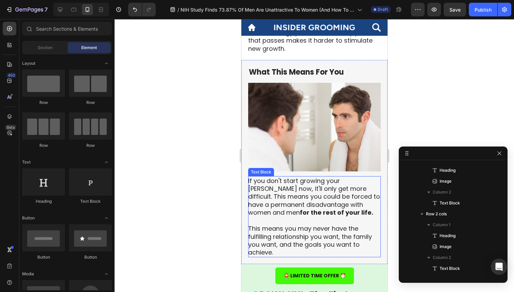
scroll to position [804, 0]
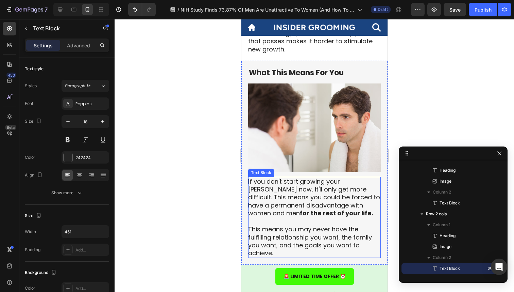
click at [280, 232] on p "If you don't start growing your [PERSON_NAME] now, it'll only get more difficul…" at bounding box center [314, 217] width 132 height 80
click at [279, 228] on p "If you don't start growing your [PERSON_NAME] now, it'll only get more difficul…" at bounding box center [314, 217] width 132 height 80
click at [286, 232] on p "If you don't start growing your [PERSON_NAME] now, it'll only get more difficul…" at bounding box center [314, 217] width 132 height 80
click at [277, 228] on p "If you don't start growing your [PERSON_NAME] now, it'll only get more difficul…" at bounding box center [314, 217] width 132 height 80
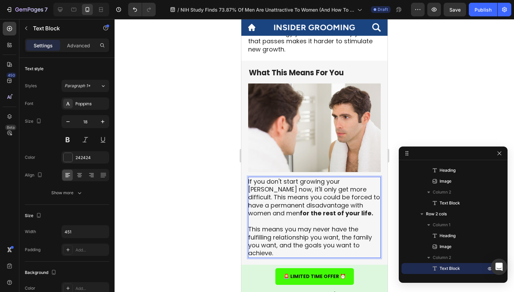
click at [275, 228] on p "If you don't start growing your [PERSON_NAME] now, it'll only get more difficul…" at bounding box center [314, 217] width 132 height 80
click at [278, 230] on p "If you don't start growing your [PERSON_NAME] now, it'll only get more difficul…" at bounding box center [314, 217] width 132 height 80
click at [367, 231] on p "If you don't start growing your [PERSON_NAME] now, it'll only get more difficul…" at bounding box center [314, 217] width 132 height 80
click at [363, 238] on p "If you don't start growing your [PERSON_NAME] now, it'll only get more difficul…" at bounding box center [314, 217] width 132 height 80
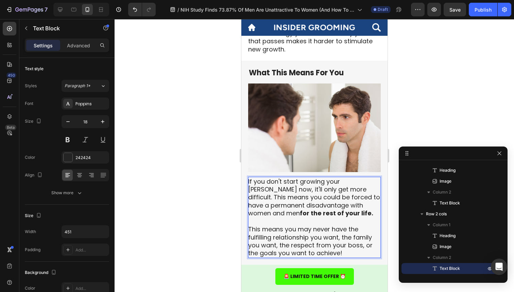
click at [329, 195] on p "If you don't start growing your [PERSON_NAME] now, it'll only get more difficul…" at bounding box center [314, 217] width 132 height 80
click at [329, 203] on p "If you don't start growing your [PERSON_NAME] now, it'll only get more difficul…" at bounding box center [314, 217] width 132 height 80
click at [351, 233] on p "If you don't start growing your [PERSON_NAME] now, it'll only get more difficul…" at bounding box center [314, 217] width 132 height 80
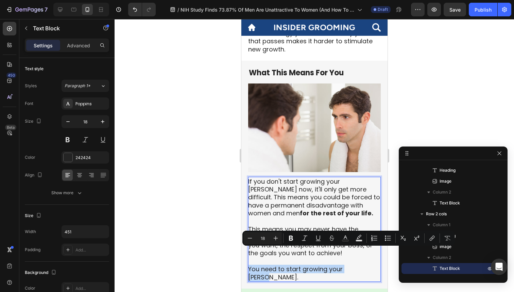
drag, startPoint x: 365, startPoint y: 254, endPoint x: 247, endPoint y: 253, distance: 118.8
click at [247, 253] on div "⁠⁠⁠⁠⁠⁠⁠ What This Means For You Heading Image If you don't start growing your […" at bounding box center [314, 175] width 146 height 228
click at [361, 254] on p "If you don't start growing your [PERSON_NAME] now, it'll only get more difficul…" at bounding box center [314, 228] width 132 height 103
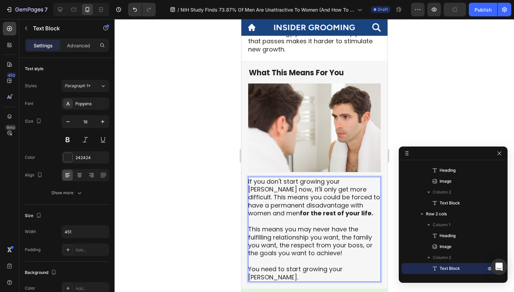
click at [366, 256] on p "If you don't start growing your [PERSON_NAME] now, it'll only get more difficul…" at bounding box center [314, 228] width 132 height 103
click at [249, 252] on p "If you don't start growing your [PERSON_NAME] now, it'll only get more difficul…" at bounding box center [314, 228] width 132 height 103
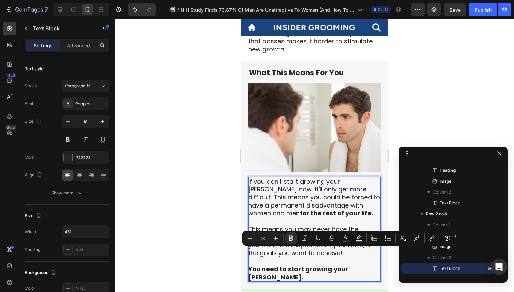
click at [212, 242] on div at bounding box center [315, 155] width 400 height 273
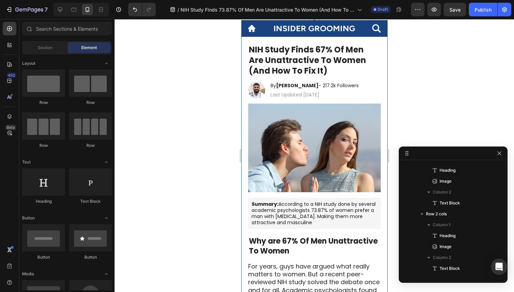
scroll to position [25, 0]
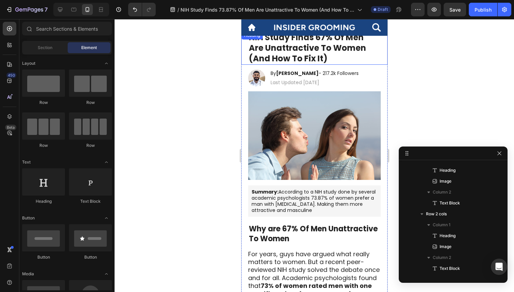
click at [275, 56] on strong "Are Unattractive To Women (And How To Fix It)" at bounding box center [307, 53] width 117 height 22
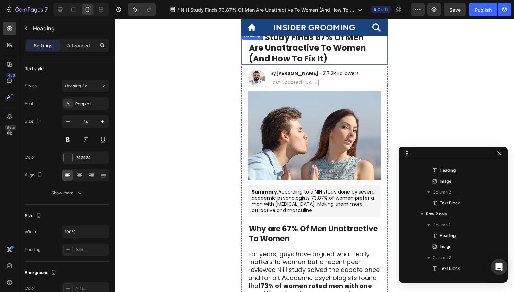
scroll to position [74, 0]
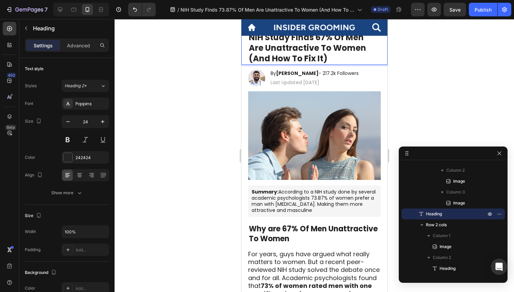
click at [249, 57] on strong "Are Unattractive To Women (And How To Fix It)" at bounding box center [307, 53] width 117 height 22
click at [201, 78] on div at bounding box center [315, 155] width 400 height 273
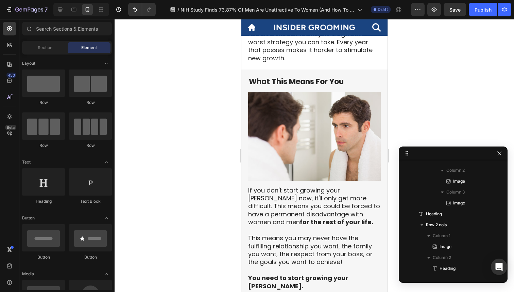
scroll to position [679, 0]
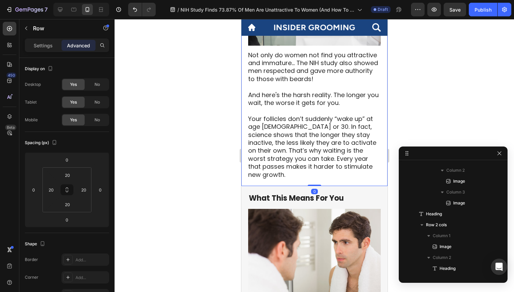
click at [347, 164] on div "But wait... it gets worse Heading Image Not only do women not find you attracti…" at bounding box center [314, 59] width 146 height 251
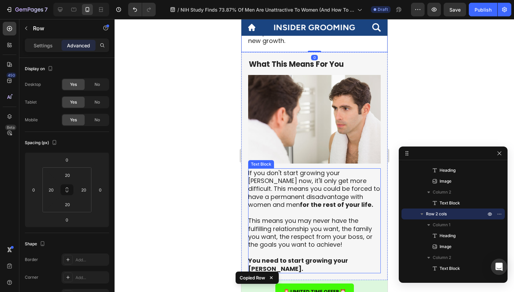
scroll to position [852, 0]
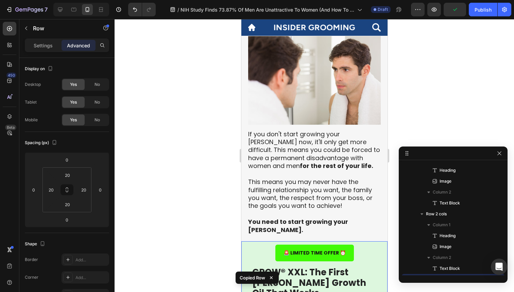
click at [378, 215] on div "⁠⁠⁠⁠⁠⁠⁠ What This Means For You Heading Image If you don't start growing your […" at bounding box center [314, 127] width 146 height 228
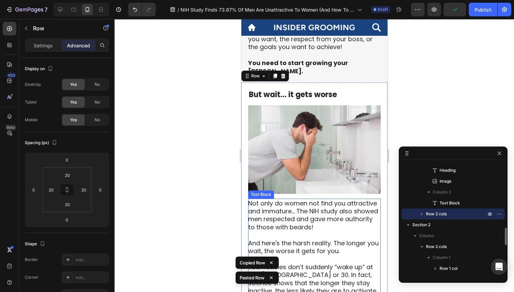
scroll to position [995, 0]
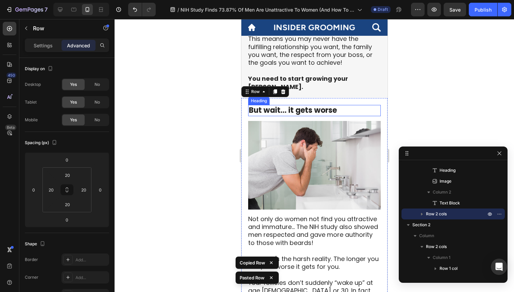
click at [338, 105] on h2 "But wait... it gets worse" at bounding box center [314, 110] width 133 height 11
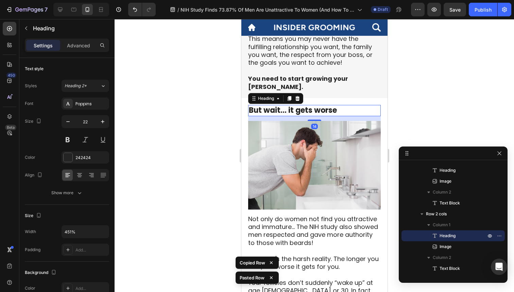
click at [343, 105] on h2 "But wait... it gets worse" at bounding box center [314, 110] width 133 height 11
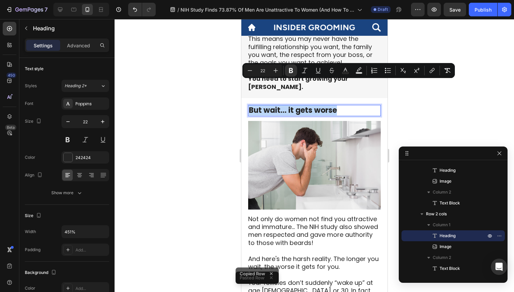
drag, startPoint x: 332, startPoint y: 88, endPoint x: 226, endPoint y: 88, distance: 105.8
click at [241, 88] on html "iPhone 15 Pro Max ( 430 px) iPhone 13 Mini iPhone 13 Pro iPhone 11 Pro Max iPho…" at bounding box center [314, 290] width 146 height 2532
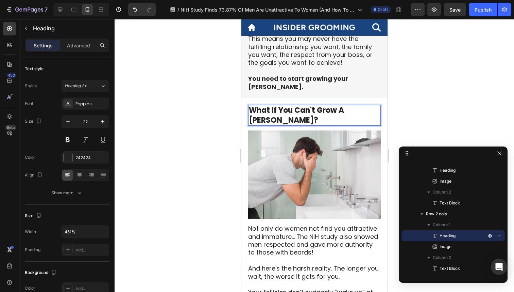
click at [258, 130] on img at bounding box center [314, 174] width 133 height 88
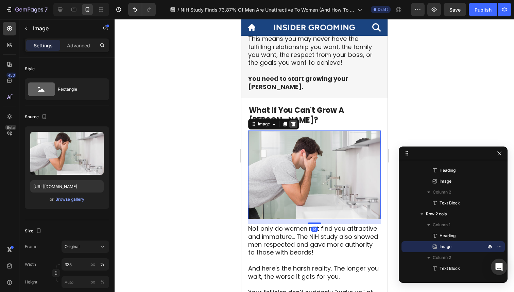
click at [293, 121] on icon at bounding box center [293, 123] width 5 height 5
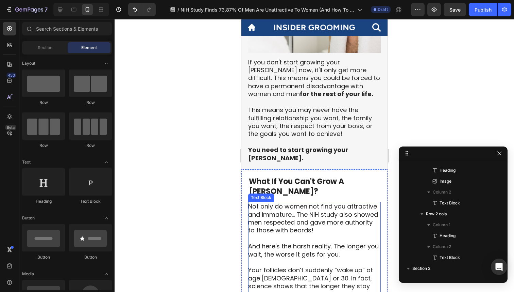
scroll to position [923, 0]
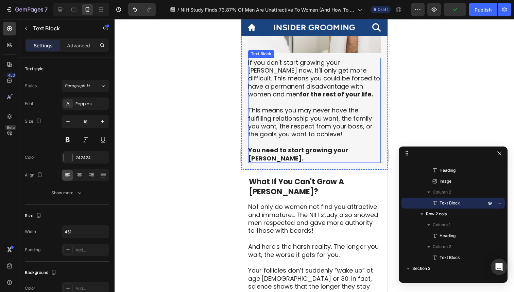
click at [305, 97] on p "If you don't start growing your [PERSON_NAME] now, it'll only get more difficul…" at bounding box center [314, 110] width 132 height 103
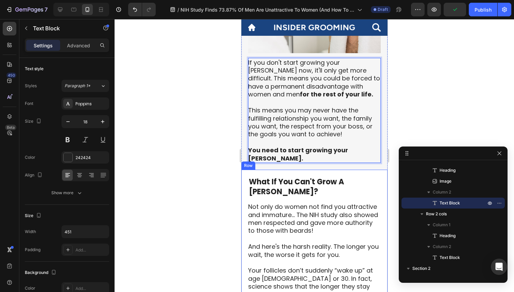
click at [341, 169] on div "⁠⁠⁠⁠⁠⁠⁠ What If You Can't Grow A [PERSON_NAME]? Heading Not only do women not f…" at bounding box center [314, 253] width 146 height 168
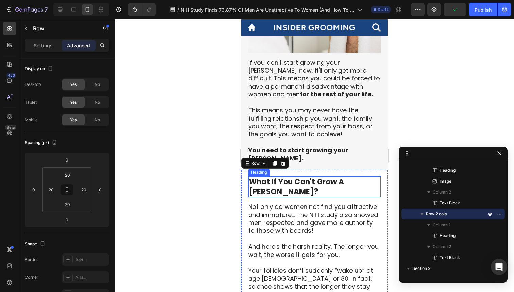
click at [341, 176] on strong "What If You Can't Grow A [PERSON_NAME]?" at bounding box center [296, 186] width 95 height 20
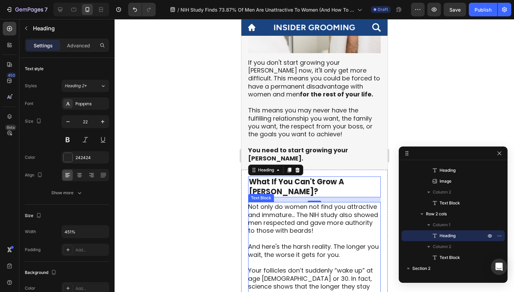
click at [316, 202] on p "Not only do women not find you attractive and immature... The NIH study also sh…" at bounding box center [314, 230] width 132 height 56
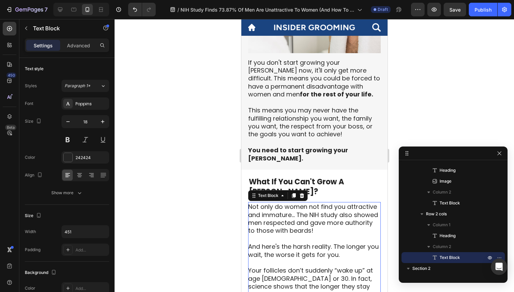
scroll to position [962, 0]
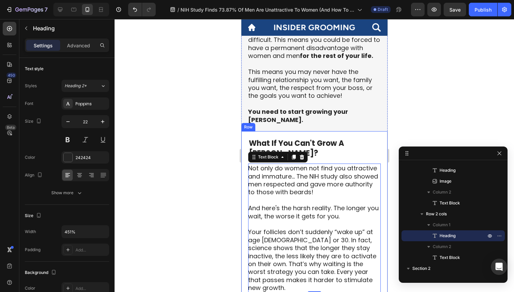
click at [342, 138] on h2 "⁠⁠⁠⁠⁠⁠⁠ What If You Can't Grow A [PERSON_NAME]?" at bounding box center [314, 148] width 133 height 21
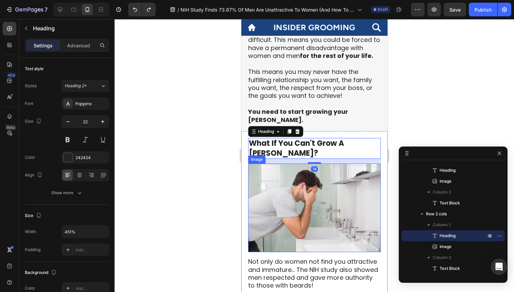
click at [330, 163] on img at bounding box center [314, 207] width 133 height 88
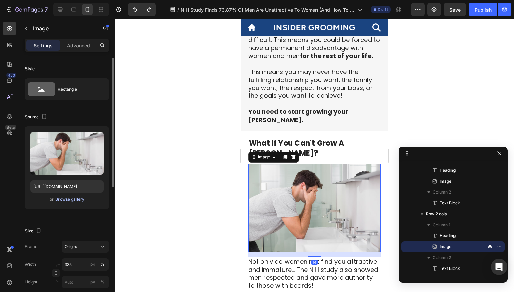
click at [77, 200] on div "Browse gallery" at bounding box center [69, 199] width 29 height 6
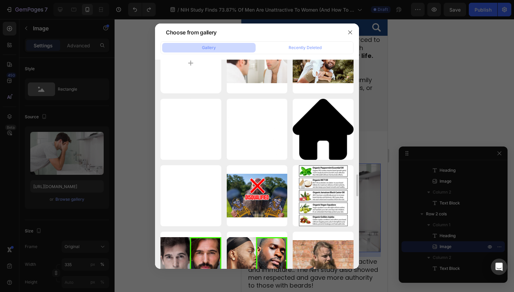
scroll to position [0, 0]
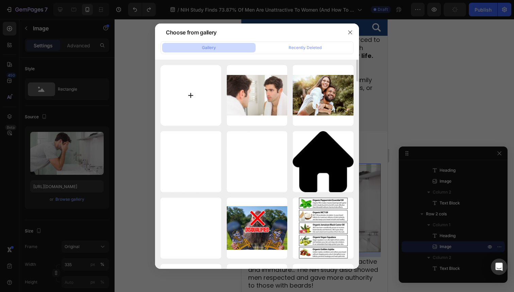
click at [204, 98] on input "file" at bounding box center [191, 95] width 61 height 61
type input "C:\fakepath\aac.jpeg"
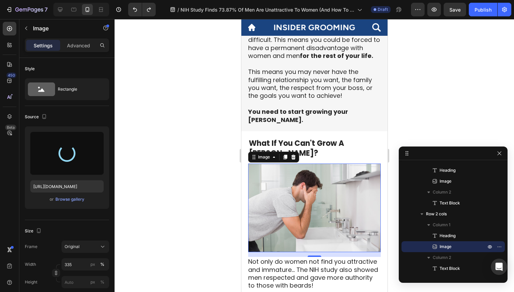
scroll to position [975, 0]
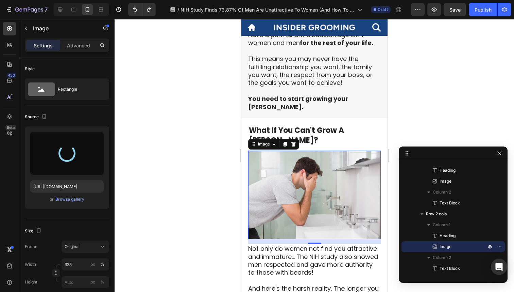
type input "[URL][DOMAIN_NAME]"
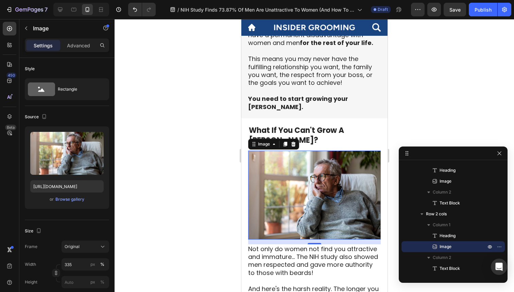
click at [416, 110] on div at bounding box center [315, 155] width 400 height 273
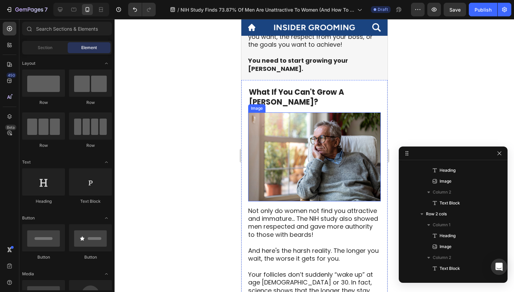
scroll to position [1013, 0]
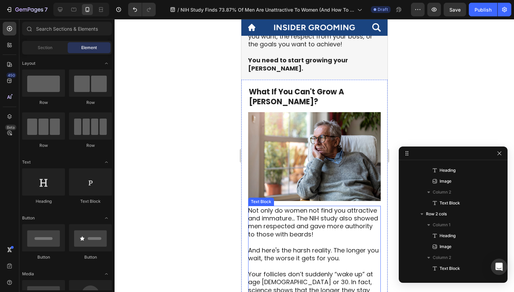
click at [325, 206] on p "Not only do women not find you attractive and immature... The NIH study also sh…" at bounding box center [314, 234] width 132 height 56
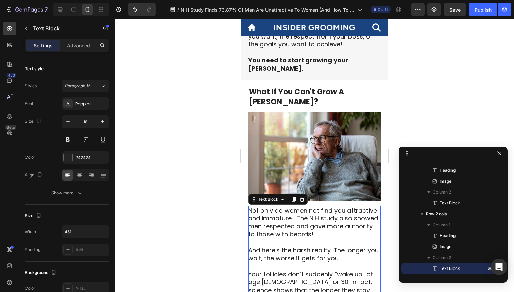
click at [325, 206] on p "Not only do women not find you attractive and immature... The NIH study also sh…" at bounding box center [314, 234] width 132 height 56
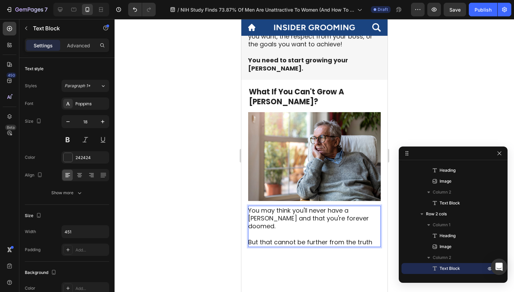
click at [319, 206] on p "You may think you'll never have a [PERSON_NAME] and that you're forever doomed.…" at bounding box center [314, 226] width 132 height 40
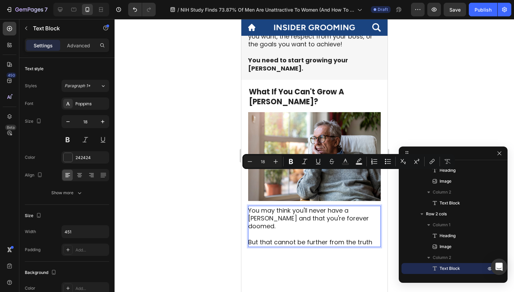
click at [358, 206] on p "You may think you'll never have a [PERSON_NAME] and that you're forever doomed.…" at bounding box center [314, 226] width 132 height 40
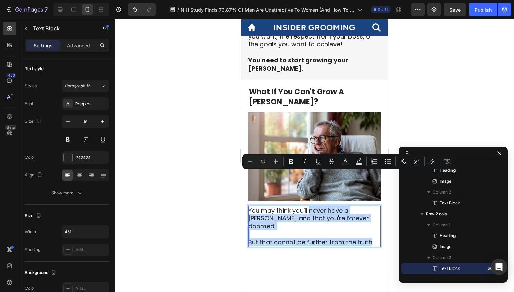
drag, startPoint x: 372, startPoint y: 199, endPoint x: 310, endPoint y: 173, distance: 67.3
click at [310, 206] on p "You may think you'll never have a [PERSON_NAME] and that you're forever doomed.…" at bounding box center [314, 226] width 132 height 40
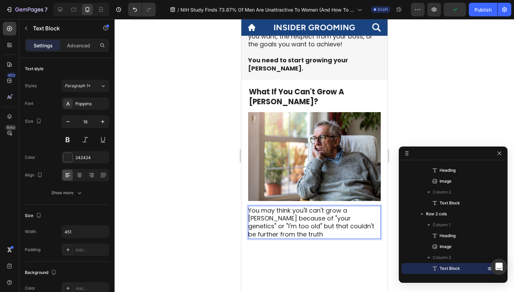
click at [343, 206] on p "You may think you'll can't grow a [PERSON_NAME] because of "your genetics" or "…" at bounding box center [314, 222] width 132 height 32
click at [336, 206] on p "You may think you'll can't grow a [PERSON_NAME] because of "your genetics" or "…" at bounding box center [314, 222] width 132 height 32
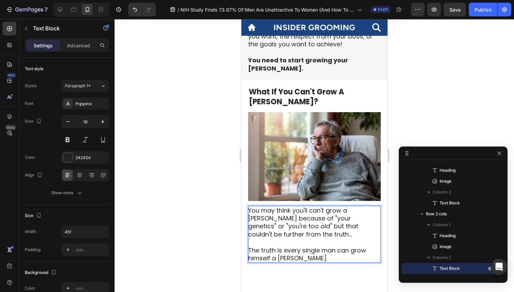
click at [284, 246] on p "The truth is every single man can grow himself a [PERSON_NAME]" at bounding box center [314, 254] width 132 height 16
click at [335, 246] on p "The truth is every single man can grow himself a [PERSON_NAME]" at bounding box center [314, 254] width 132 height 16
click at [317, 246] on p "The truth is every single man can grow himself a [PERSON_NAME]" at bounding box center [314, 254] width 132 height 16
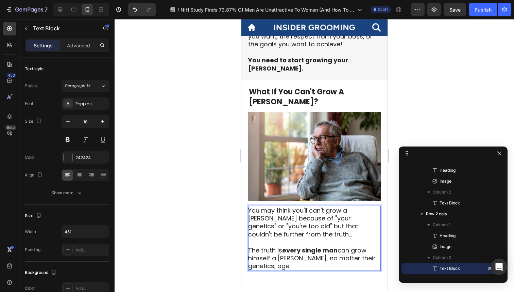
click at [346, 246] on p "The truth is every single man can grow himself a [PERSON_NAME], no matter their…" at bounding box center [314, 258] width 132 height 24
click at [367, 246] on p "The truth is every single man can grow himself a [PERSON_NAME], no matter their…" at bounding box center [314, 258] width 132 height 24
click at [428, 109] on div at bounding box center [315, 155] width 400 height 273
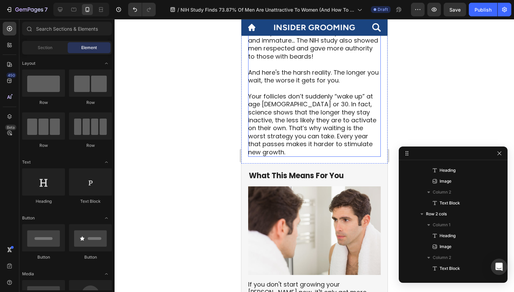
scroll to position [714, 0]
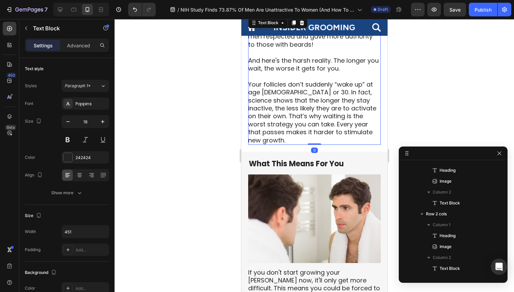
click at [287, 85] on p "Your follicles don’t suddenly “wake up” at age [DEMOGRAPHIC_DATA] or 30. In fac…" at bounding box center [314, 112] width 132 height 64
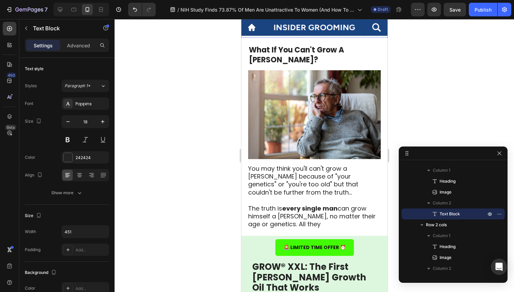
scroll to position [1067, 0]
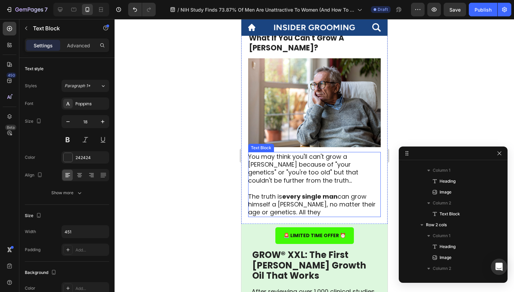
click at [303, 192] on strong "every single man" at bounding box center [309, 196] width 55 height 9
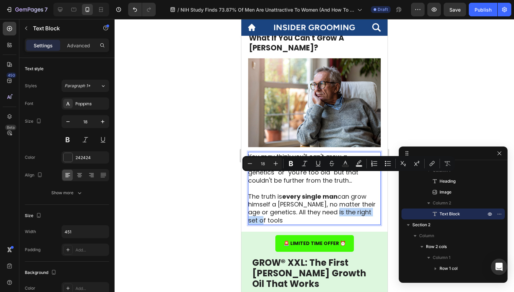
drag, startPoint x: 307, startPoint y: 187, endPoint x: 336, endPoint y: 176, distance: 31.5
click at [336, 192] on p "The truth is every single man can grow himself a [PERSON_NAME], no matter their…" at bounding box center [314, 208] width 132 height 32
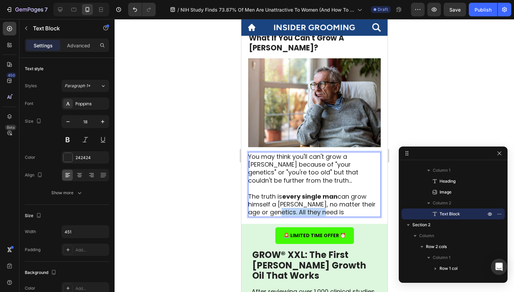
drag, startPoint x: 278, startPoint y: 178, endPoint x: 345, endPoint y: 179, distance: 67.4
click at [345, 192] on p "The truth is every single man can grow himself a [PERSON_NAME], no matter their…" at bounding box center [314, 204] width 132 height 24
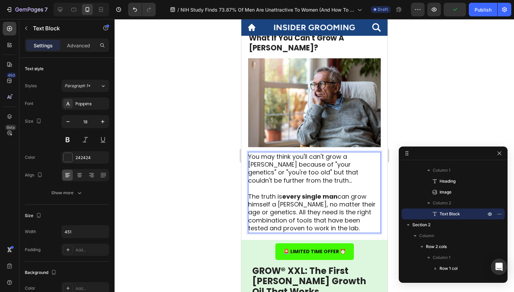
click at [177, 169] on div at bounding box center [315, 155] width 400 height 273
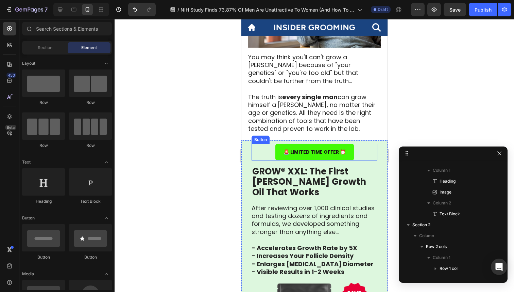
scroll to position [1164, 0]
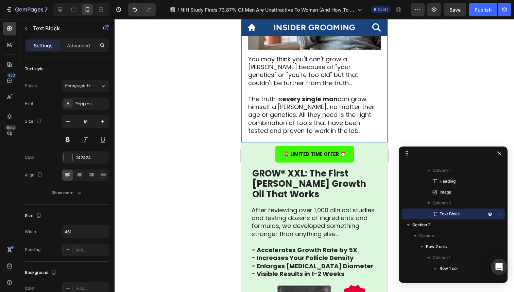
click at [359, 95] on p "The truth is every single man can grow himself a [PERSON_NAME], no matter their…" at bounding box center [314, 115] width 132 height 40
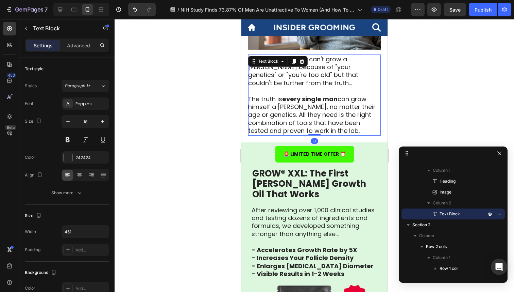
click at [209, 118] on div at bounding box center [315, 155] width 400 height 273
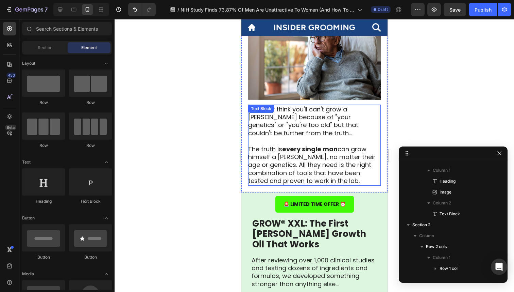
scroll to position [1107, 0]
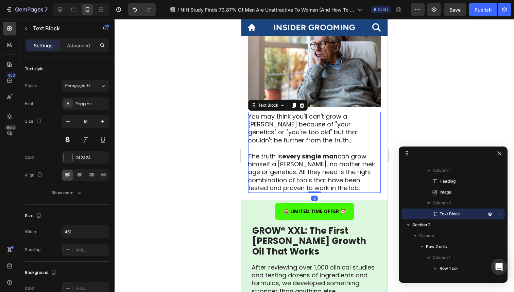
click at [345, 152] on p "The truth is every single man can grow himself a [PERSON_NAME], no matter their…" at bounding box center [314, 172] width 132 height 40
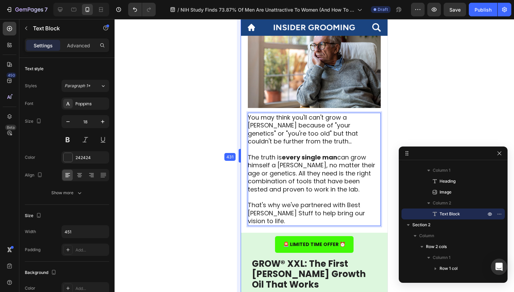
scroll to position [1108, 0]
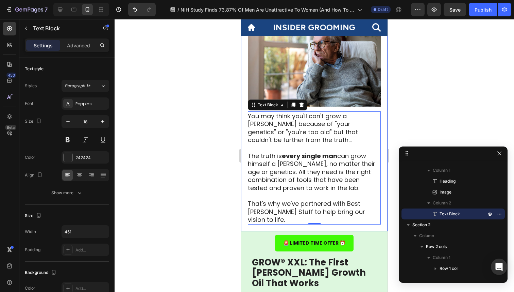
click at [410, 135] on div at bounding box center [315, 155] width 400 height 273
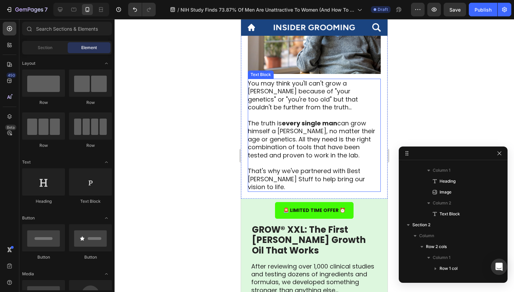
scroll to position [1142, 0]
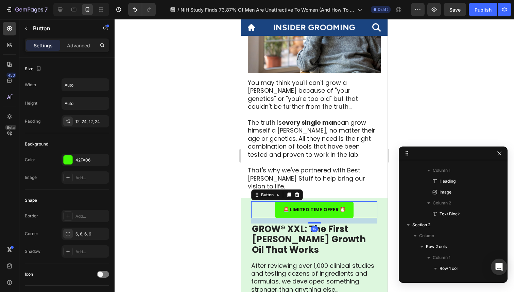
click at [357, 201] on div "🚨 LIMITED TIME OFFER ⏰ Button 16" at bounding box center [314, 209] width 126 height 17
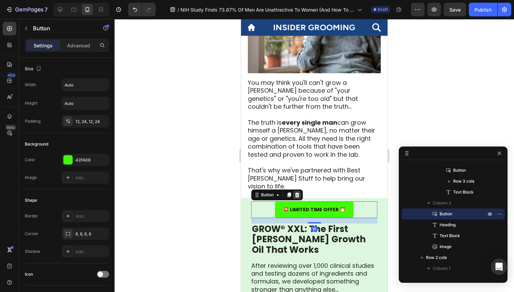
click at [297, 192] on icon at bounding box center [297, 194] width 4 height 5
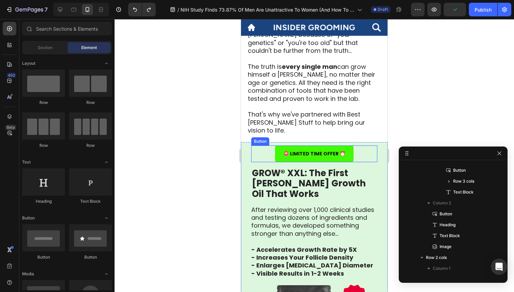
scroll to position [1207, 0]
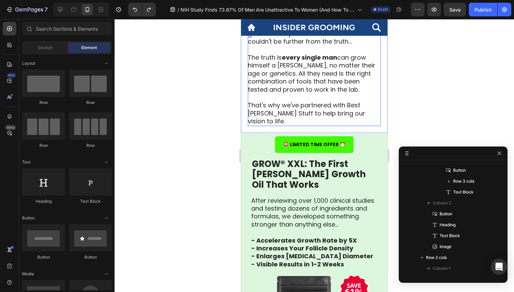
click at [364, 79] on p "The truth is every single man can grow himself a [PERSON_NAME], no matter their…" at bounding box center [314, 89] width 132 height 72
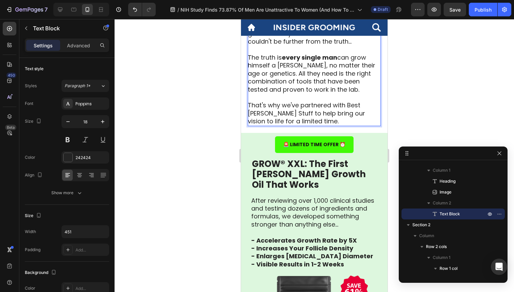
click at [225, 95] on div at bounding box center [315, 155] width 400 height 273
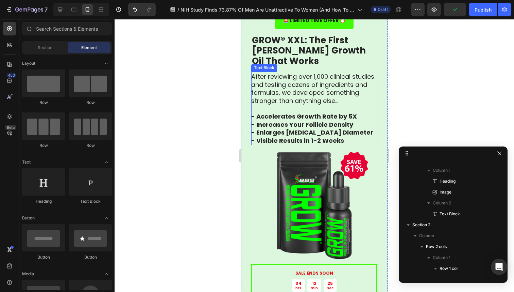
scroll to position [1297, 0]
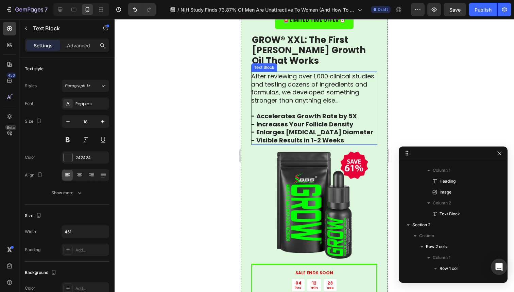
click at [283, 72] on p "After reviewing over 1,000 clinical studies and testing dozens of ingredients a…" at bounding box center [314, 96] width 126 height 48
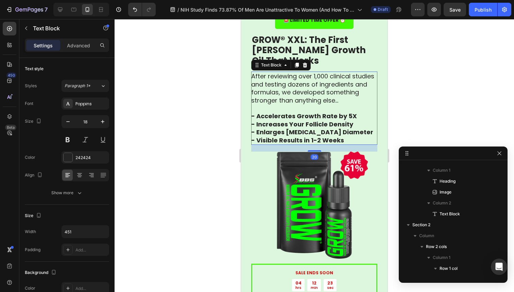
scroll to position [728, 0]
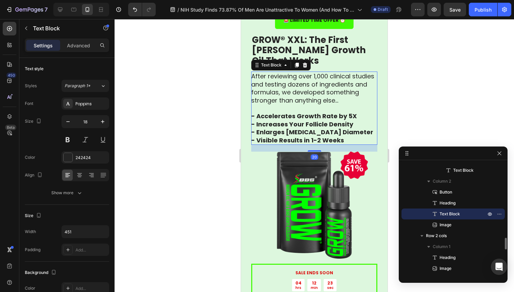
click at [283, 72] on p "After reviewing over 1,000 clinical studies and testing dozens of ingredients a…" at bounding box center [314, 96] width 126 height 48
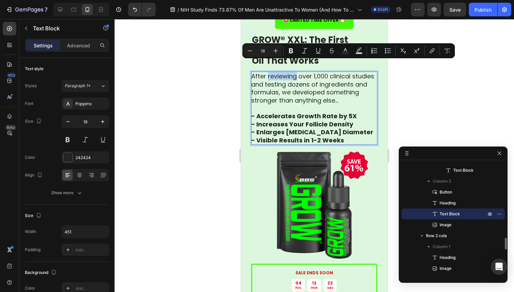
click at [282, 72] on p "After reviewing over 1,000 clinical studies and testing dozens of ingredients a…" at bounding box center [314, 96] width 126 height 48
drag, startPoint x: 295, startPoint y: 66, endPoint x: 239, endPoint y: 65, distance: 55.5
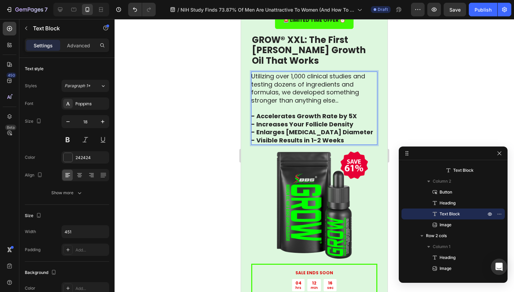
click at [263, 76] on p "Utilizing over 1,000 clinical studies and testing dozens of ingredients and for…" at bounding box center [314, 96] width 126 height 48
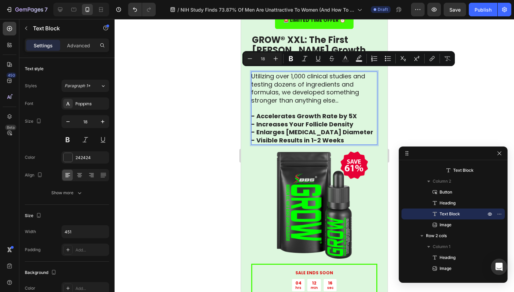
click at [275, 77] on p "Utilizing over 1,000 clinical studies and testing dozens of ingredients and for…" at bounding box center [314, 96] width 126 height 48
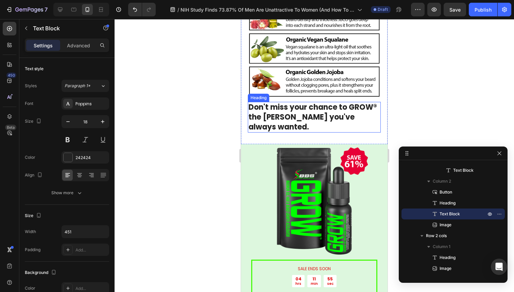
scroll to position [1986, 0]
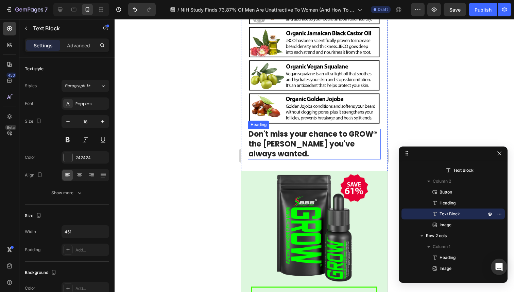
click at [314, 129] on strong "Don't miss your chance to GROW® the [PERSON_NAME] you've always wanted." at bounding box center [313, 144] width 129 height 30
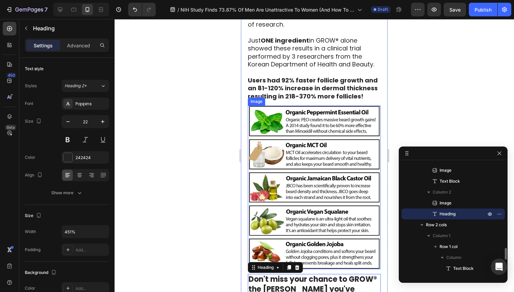
scroll to position [1818, 0]
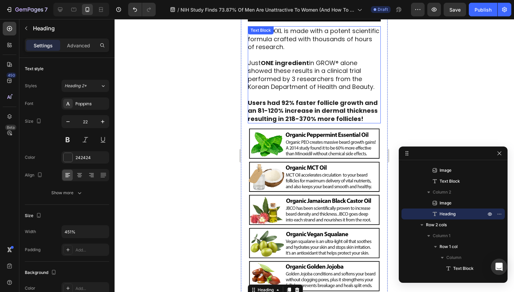
click at [322, 60] on p "GROW® XXL is made with a potent scientific formula crafted with thousands of ho…" at bounding box center [314, 75] width 132 height 96
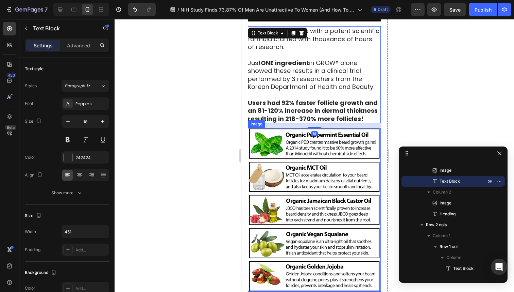
scroll to position [1831, 0]
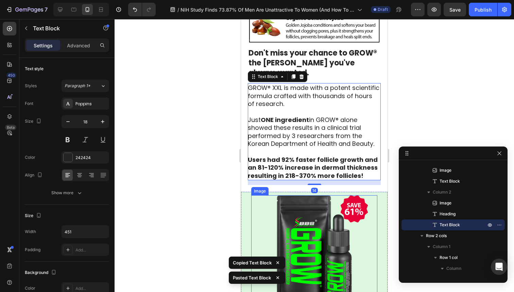
scroll to position [2071, 0]
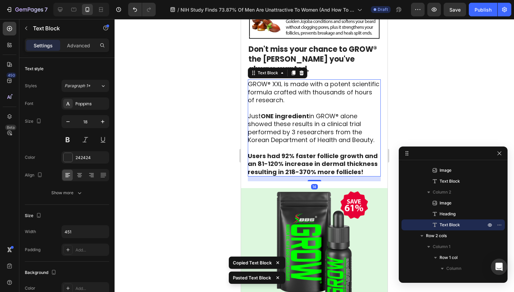
click at [353, 151] on strong "Users had 92% faster follicle growth and an 81-120% increase in dermal thicknes…" at bounding box center [313, 163] width 130 height 24
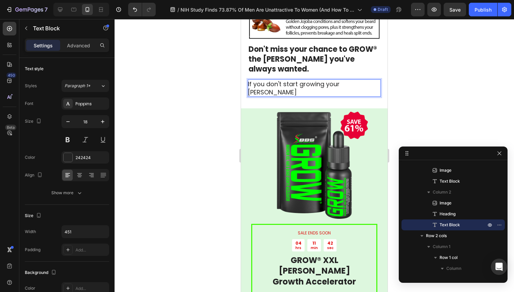
click at [260, 80] on p "If you don't start growing your [PERSON_NAME]" at bounding box center [314, 88] width 132 height 16
click at [281, 80] on p "The studies show, if don't start growing your [PERSON_NAME]" at bounding box center [314, 88] width 132 height 16
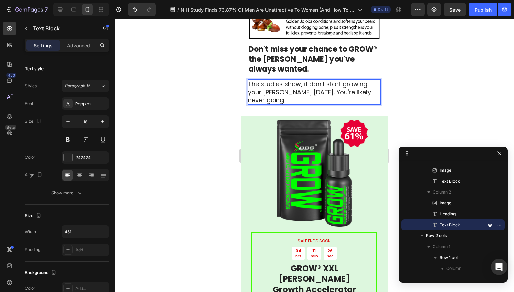
click at [300, 80] on p "The studies show, if don't start growing your [PERSON_NAME] [DATE]. You're like…" at bounding box center [314, 92] width 132 height 24
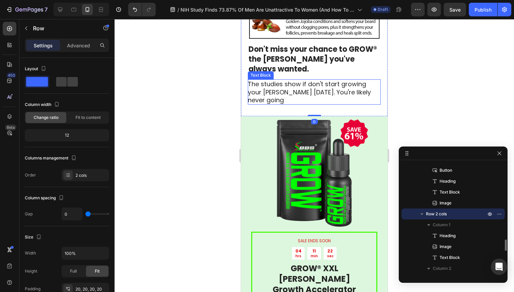
click at [367, 80] on p "The studies show if don't start growing your [PERSON_NAME] [DATE]. You're likel…" at bounding box center [314, 92] width 132 height 24
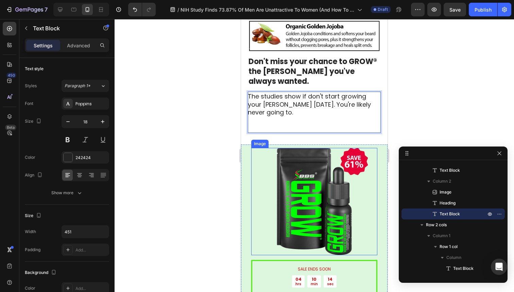
scroll to position [2054, 0]
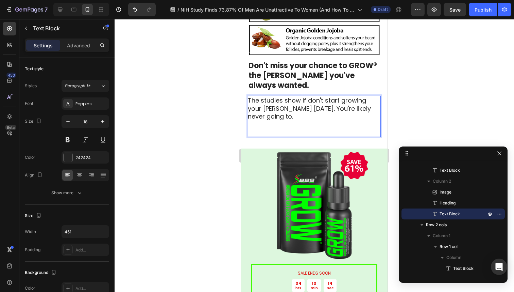
click at [305, 96] on p "The studies show if don't start growing your [PERSON_NAME] [DATE]. You're likel…" at bounding box center [314, 116] width 132 height 40
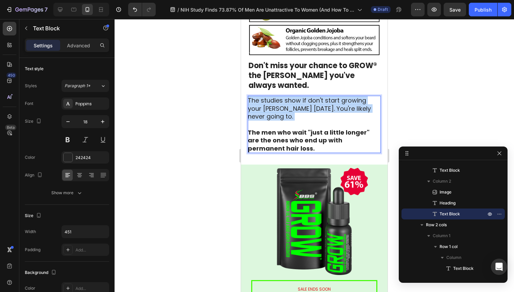
drag, startPoint x: 286, startPoint y: 80, endPoint x: 236, endPoint y: 63, distance: 53.2
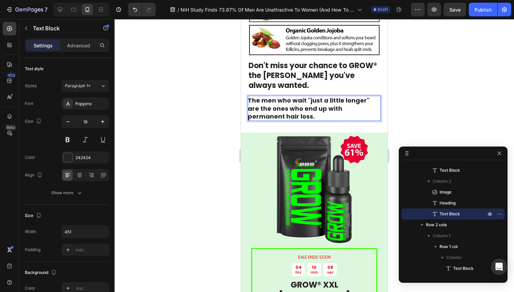
click at [274, 96] on p "The men who wait "just a little longer" are the ones who end up with permanent …" at bounding box center [314, 108] width 132 height 24
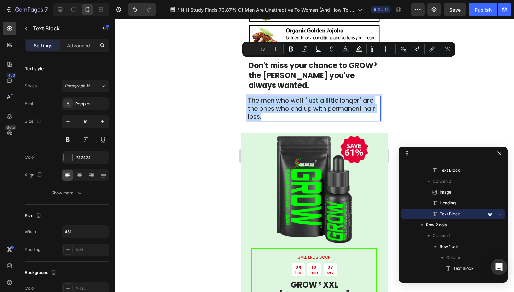
click at [266, 96] on p "The men who wait "just a little longer" are the ones who end up with permanent …" at bounding box center [314, 108] width 132 height 24
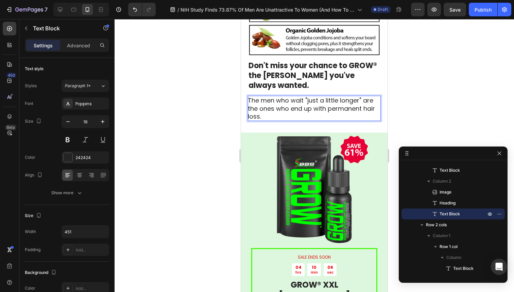
click at [251, 96] on p "The men who wait "just a little longer" are the ones who end up with permanent …" at bounding box center [314, 108] width 132 height 24
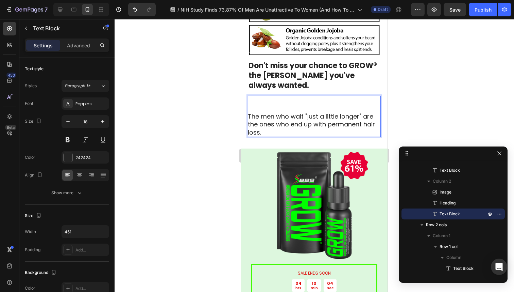
click at [258, 96] on p "⁠⁠⁠⁠⁠⁠⁠ The men who wait "just a little longer" are the ones who end up with pe…" at bounding box center [314, 116] width 132 height 40
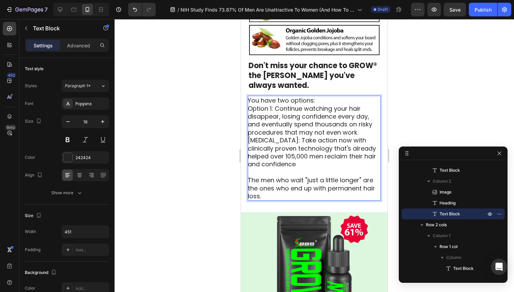
click at [318, 96] on p "You have two options:" at bounding box center [314, 100] width 132 height 8
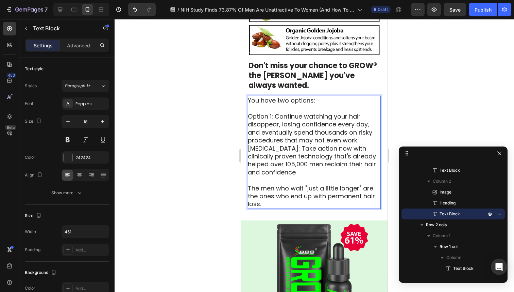
click at [361, 112] on p "Option 1: Continue watching your hair disappear, losing confidence every day, a…" at bounding box center [314, 128] width 132 height 32
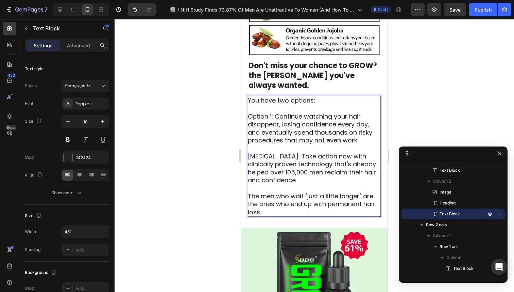
click at [276, 152] on p "[MEDICAL_DATA]: Take action now with clinically proven technology that's alread…" at bounding box center [314, 184] width 132 height 64
click at [249, 152] on p "[MEDICAL_DATA]: Take action now with clinically proven technology that's alread…" at bounding box center [314, 184] width 132 height 64
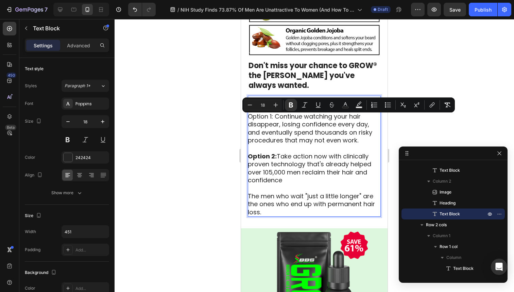
click at [273, 112] on p "Option 1: Continue watching your hair disappear, losing confidence every day, a…" at bounding box center [314, 132] width 132 height 40
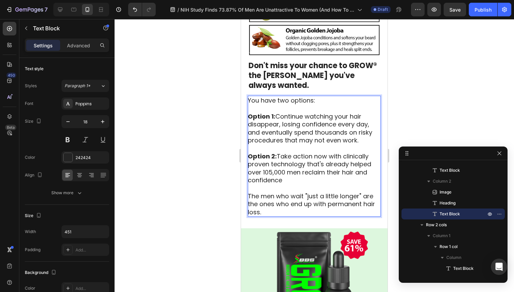
click at [277, 112] on p "Option 1: Continue watching your hair disappear, losing confidence every day, a…" at bounding box center [314, 132] width 132 height 40
click at [317, 96] on p "You have two options:" at bounding box center [314, 104] width 132 height 16
click at [328, 112] on p "Option 1: Continue watching your hair disappear, losing confidence every day, a…" at bounding box center [314, 132] width 132 height 40
click at [361, 112] on p "Option 1: Continue wallowing in your hair disappear, losing confidence every da…" at bounding box center [314, 132] width 132 height 40
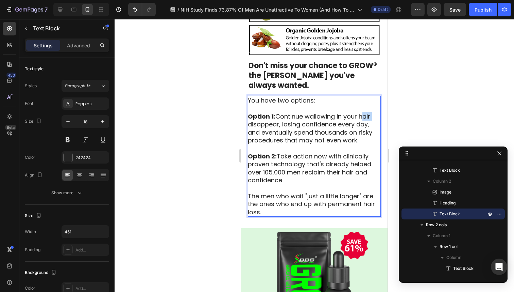
click at [361, 112] on p "Option 1: Continue wallowing in your hair disappear, losing confidence every da…" at bounding box center [314, 132] width 132 height 40
click at [292, 112] on p "Option 1: Continue wallowing in your own sorrow disappear, losing confidence ev…" at bounding box center [314, 132] width 132 height 40
click at [297, 112] on p "Option 1: Continue wallowing in your own sorrow, losing confidence every day, a…" at bounding box center [314, 132] width 132 height 40
click at [356, 112] on p "Option 1: Continue wallowing in your own sorrow, losing confidence every day, a…" at bounding box center [314, 132] width 132 height 40
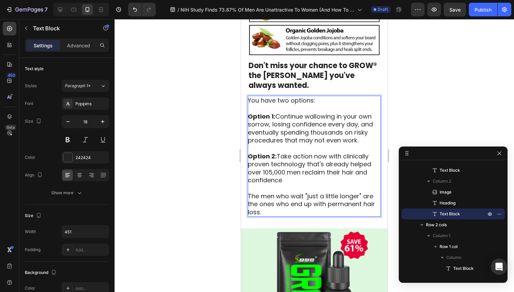
click at [354, 112] on p "Option 1: Continue wallowing in your own sorrow, losing confidence every day, a…" at bounding box center [314, 132] width 132 height 40
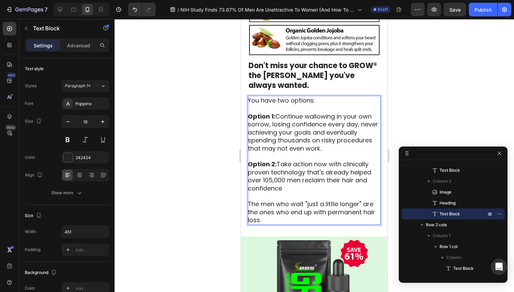
click at [343, 112] on p "Option 1: Continue wallowing in your own sorrow, losing confidence every day, n…" at bounding box center [314, 136] width 132 height 48
click at [322, 160] on p "[MEDICAL_DATA]: Take action now with clinically proven technology that's alread…" at bounding box center [314, 192] width 132 height 64
click at [293, 160] on p "[MEDICAL_DATA]: Take action now with clinically proven technology that's alread…" at bounding box center [314, 192] width 132 height 64
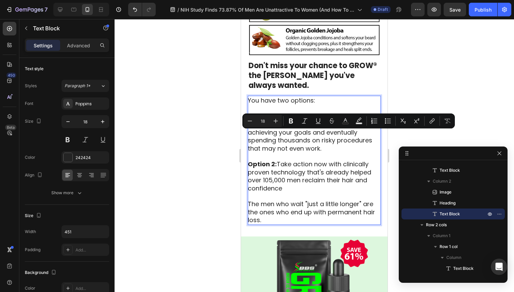
click at [292, 160] on p "[MEDICAL_DATA]: Take action now with clinically proven technology that's alread…" at bounding box center [314, 192] width 132 height 64
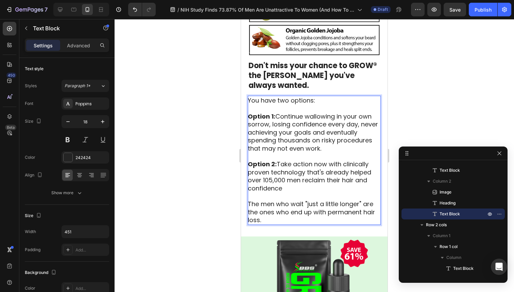
click at [292, 160] on p "[MEDICAL_DATA]: Take action now with clinically proven technology that's alread…" at bounding box center [314, 192] width 132 height 64
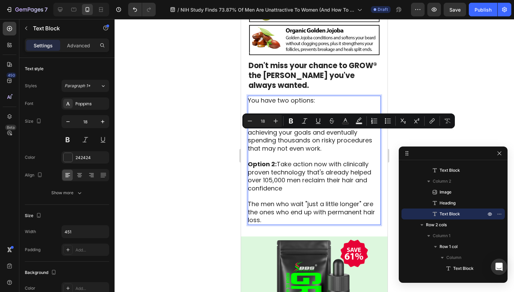
click at [334, 160] on p "[MEDICAL_DATA]: Take action now with clinically proven technology that's alread…" at bounding box center [314, 192] width 132 height 64
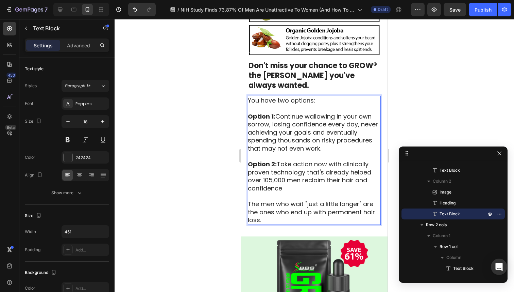
click at [328, 160] on p "[MEDICAL_DATA]: Take action now with clinically proven technology that's alread…" at bounding box center [314, 192] width 132 height 64
drag, startPoint x: 287, startPoint y: 143, endPoint x: 265, endPoint y: 141, distance: 21.8
click at [265, 160] on p "[MEDICAL_DATA]: Take action now with clinically proven technology that's alread…" at bounding box center [314, 192] width 132 height 64
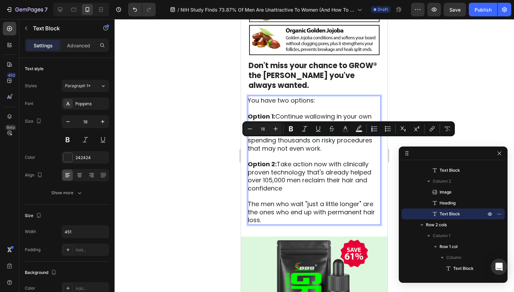
click at [277, 160] on p "[MEDICAL_DATA]: Take action now with clinically proven technology that's alread…" at bounding box center [314, 192] width 132 height 64
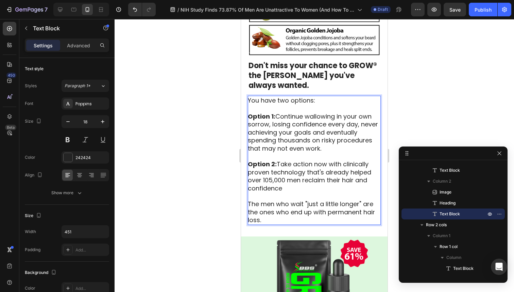
drag, startPoint x: 284, startPoint y: 149, endPoint x: 252, endPoint y: 144, distance: 32.4
click at [252, 160] on p "[MEDICAL_DATA]: Take action now with clinically proven technology that's alread…" at bounding box center [314, 192] width 132 height 64
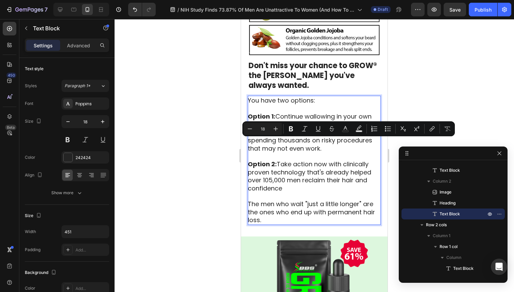
click at [261, 160] on p "[MEDICAL_DATA]: Take action now with clinically proven technology that's alread…" at bounding box center [314, 192] width 132 height 64
click at [289, 160] on p "[MEDICAL_DATA]: Take action now with clinically proven technology that's alread…" at bounding box center [314, 192] width 132 height 64
click at [306, 160] on p "[MEDICAL_DATA]: Take action now with clinically proven technology that's alread…" at bounding box center [314, 192] width 132 height 64
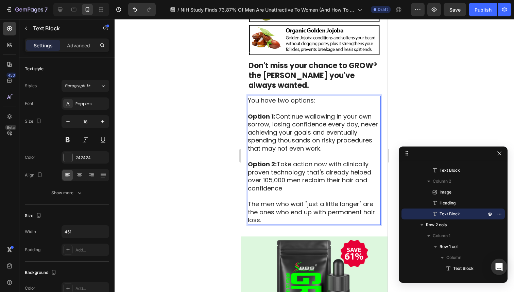
drag, startPoint x: 293, startPoint y: 150, endPoint x: 265, endPoint y: 142, distance: 28.7
click at [265, 160] on p "[MEDICAL_DATA]: Take action now with clinically proven technology that's alread…" at bounding box center [314, 192] width 132 height 64
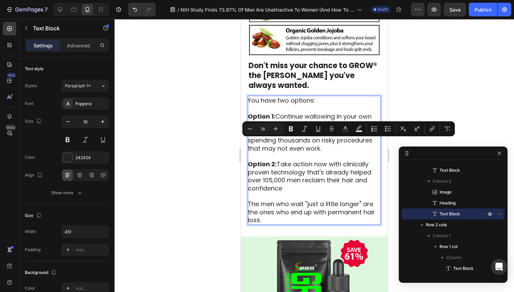
click at [332, 160] on p "[MEDICAL_DATA]: Take action now with clinically proven technology that's alread…" at bounding box center [314, 192] width 132 height 64
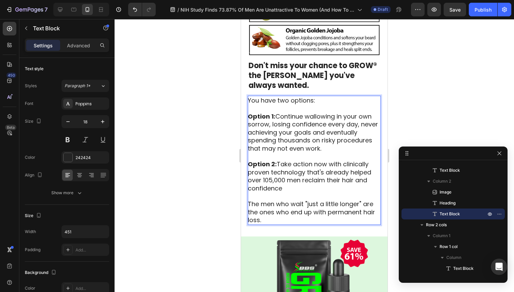
click at [332, 160] on p "[MEDICAL_DATA]: Take action now with clinically proven technology that's alread…" at bounding box center [314, 192] width 132 height 64
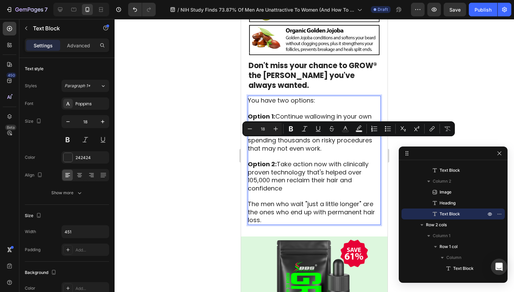
drag, startPoint x: 328, startPoint y: 150, endPoint x: 251, endPoint y: 143, distance: 77.5
click at [251, 160] on p "[MEDICAL_DATA]: Take action now with clinically proven technology that's helped…" at bounding box center [314, 192] width 132 height 64
click at [265, 160] on p "[MEDICAL_DATA]: Take action now with clinically proven technology that's helped…" at bounding box center [314, 192] width 132 height 64
drag, startPoint x: 286, startPoint y: 150, endPoint x: 251, endPoint y: 145, distance: 35.5
click at [250, 160] on p "[MEDICAL_DATA]: Take action now with clinically proven technology that's helped…" at bounding box center [314, 192] width 132 height 64
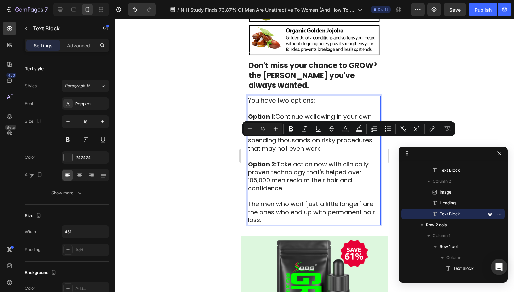
click at [257, 160] on p "[MEDICAL_DATA]: Take action now with clinically proven technology that's helped…" at bounding box center [314, 192] width 132 height 64
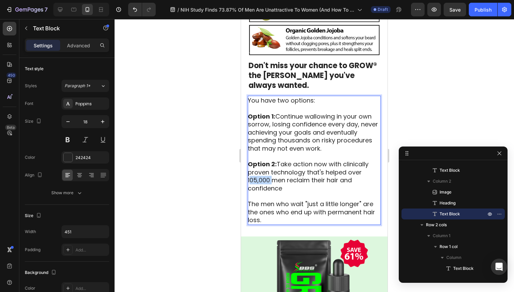
drag, startPoint x: 269, startPoint y: 144, endPoint x: 247, endPoint y: 144, distance: 21.4
click at [353, 160] on p "[MEDICAL_DATA]: Take action now with clinically proven technology that's helped…" at bounding box center [314, 192] width 132 height 64
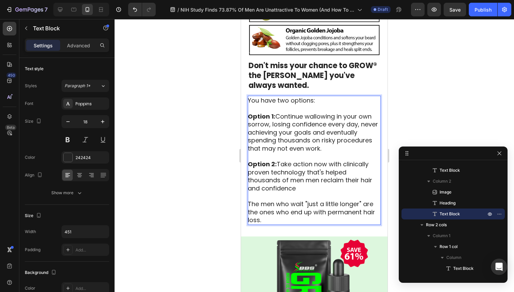
click at [251, 160] on p "[MEDICAL_DATA]: Take action now with clinically proven technology that's helped…" at bounding box center [314, 192] width 132 height 64
click at [323, 160] on p "[MEDICAL_DATA]: Take action now with clinically proven technology that's helped…" at bounding box center [314, 192] width 132 height 64
click at [338, 160] on p "[MEDICAL_DATA]: Take action now with clinically proven technology that's helped…" at bounding box center [314, 192] width 132 height 64
click at [362, 160] on p "[MEDICAL_DATA]: Take action now with clinically proven technology that's helped…" at bounding box center [314, 192] width 132 height 64
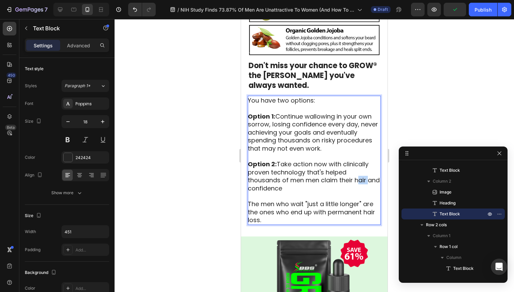
click at [362, 160] on p "[MEDICAL_DATA]: Take action now with clinically proven technology that's helped…" at bounding box center [314, 192] width 132 height 64
click at [299, 160] on p "[MEDICAL_DATA]: Take action now with clinically proven technology that's helped…" at bounding box center [314, 192] width 132 height 64
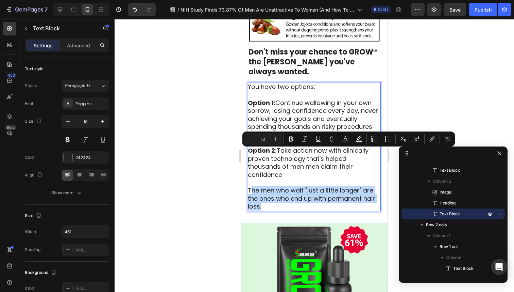
drag, startPoint x: 292, startPoint y: 167, endPoint x: 250, endPoint y: 153, distance: 44.0
click at [250, 152] on p "[MEDICAL_DATA]: Take action now with clinically proven technology that's helped…" at bounding box center [314, 178] width 132 height 64
click at [284, 161] on p "[MEDICAL_DATA]: Take action now with clinically proven technology that's helped…" at bounding box center [314, 178] width 132 height 64
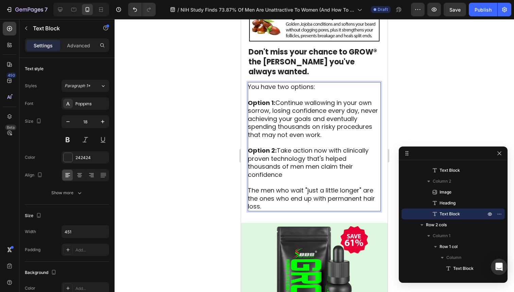
click at [327, 163] on p "[MEDICAL_DATA]: Take action now with clinically proven technology that's helped…" at bounding box center [314, 178] width 132 height 64
click at [270, 170] on p "[MEDICAL_DATA]: Take action now with clinically proven technology that's helped…" at bounding box center [314, 178] width 132 height 64
click at [424, 87] on div at bounding box center [315, 155] width 400 height 273
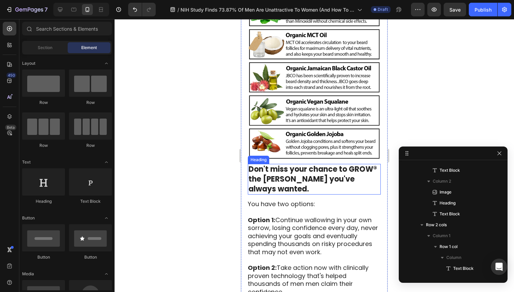
scroll to position [1956, 0]
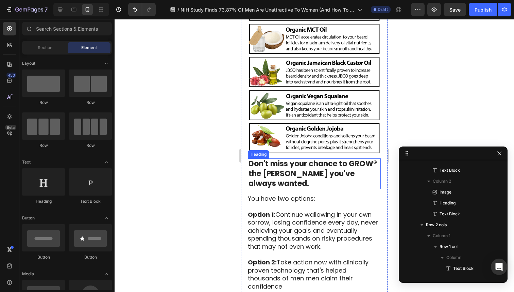
click at [369, 158] on strong "Don't miss your chance to GROW® the [PERSON_NAME] you've always wanted." at bounding box center [313, 173] width 129 height 30
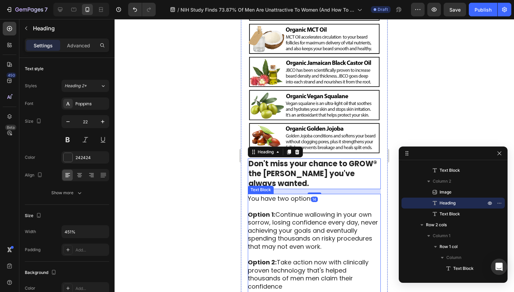
click at [337, 210] on p "Option 1: Continue wallowing in your own sorrow, losing confidence every day, n…" at bounding box center [314, 234] width 132 height 48
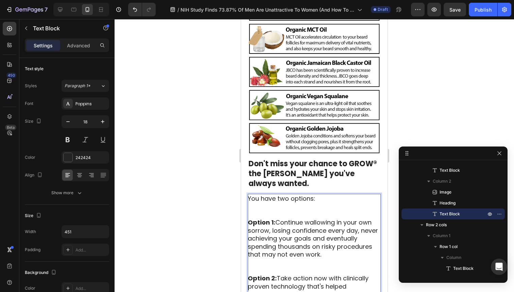
click at [252, 194] on p "You have two options:" at bounding box center [314, 206] width 132 height 24
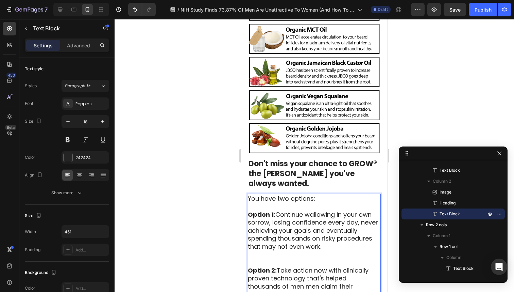
click at [249, 194] on p "You have two options:" at bounding box center [314, 202] width 132 height 16
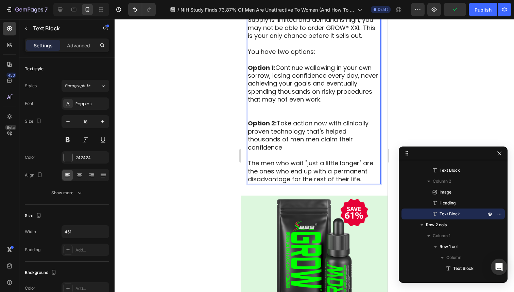
scroll to position [2120, 0]
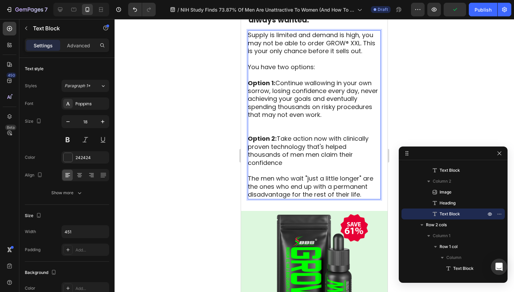
click at [303, 134] on p "[MEDICAL_DATA]: Take action now with clinically proven technology that's helped…" at bounding box center [314, 166] width 132 height 64
click at [302, 134] on p "[MEDICAL_DATA]: Take action now with clinically proven technology that's helped…" at bounding box center [314, 166] width 132 height 64
click at [405, 80] on div at bounding box center [315, 155] width 400 height 273
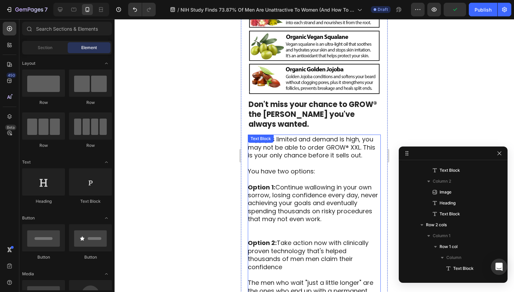
scroll to position [2015, 0]
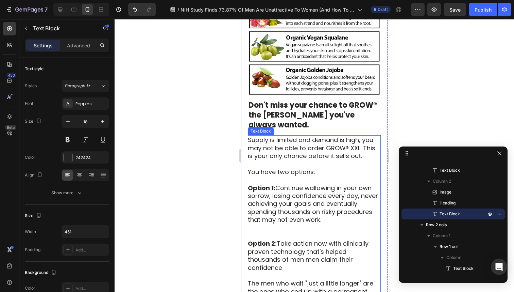
click at [371, 136] on p "Supply is limited and demand is high, you may not be able to order GROW® XXL. T…" at bounding box center [314, 148] width 132 height 24
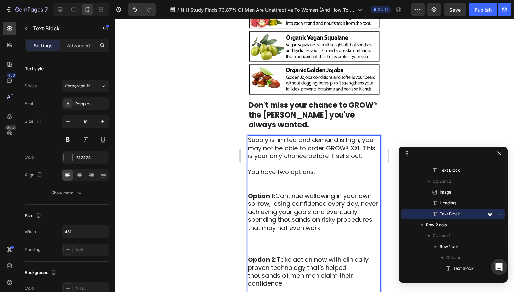
click at [363, 136] on p "Supply is limited and demand is high, you may not be able to order GROW® XXL. T…" at bounding box center [314, 148] width 132 height 24
click at [361, 136] on p "Supply is limited and demand is high, you may not be able to order GROW® XXL. T…" at bounding box center [314, 148] width 132 height 24
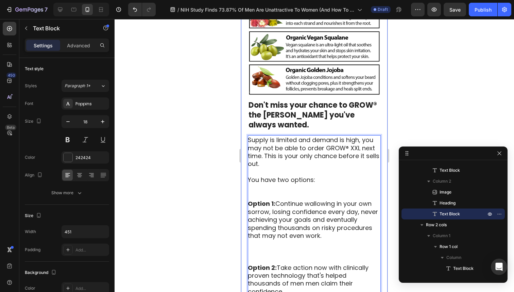
click at [394, 126] on div at bounding box center [315, 155] width 400 height 273
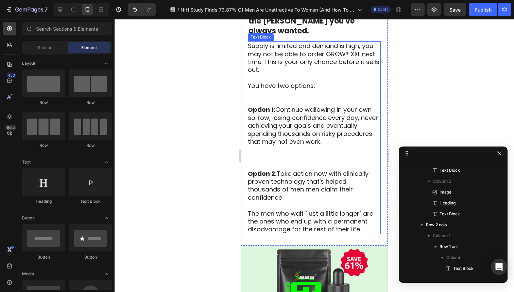
scroll to position [2105, 0]
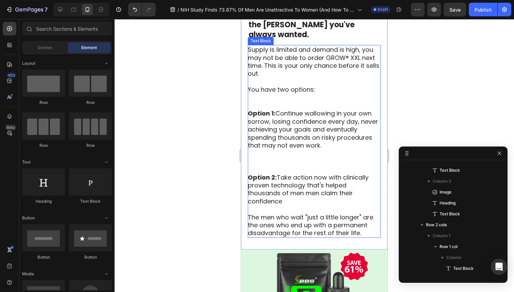
click at [338, 185] on p "[MEDICAL_DATA]: Take action now with clinically proven technology that's helped…" at bounding box center [314, 205] width 132 height 64
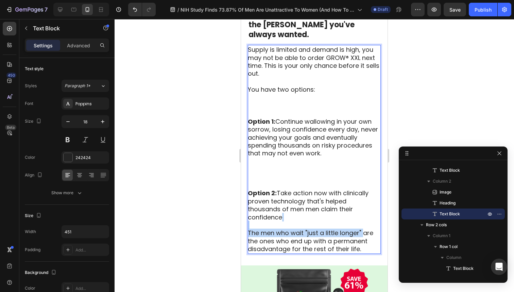
drag, startPoint x: 363, startPoint y: 196, endPoint x: 263, endPoint y: 186, distance: 99.8
click at [321, 201] on p "[MEDICAL_DATA]: Take action now with clinically proven technology that's helped…" at bounding box center [314, 221] width 132 height 64
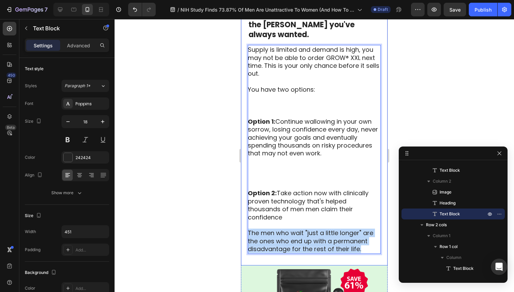
drag, startPoint x: 362, startPoint y: 212, endPoint x: 245, endPoint y: 198, distance: 117.9
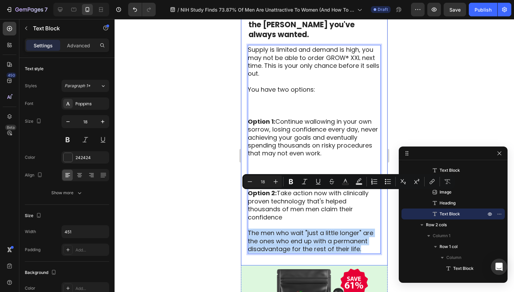
copy p "The men who wait "just a little longer" are the ones who end up with a permanen…"
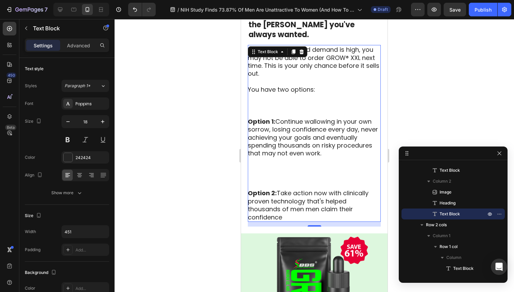
click at [414, 87] on div at bounding box center [315, 155] width 400 height 273
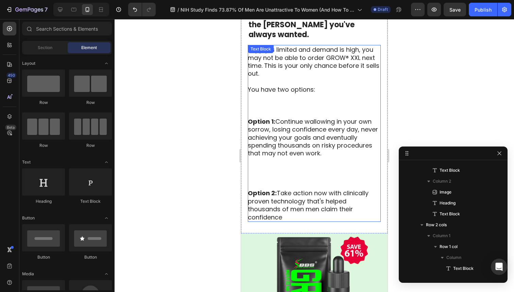
click at [321, 137] on p "Option 1: Continue wallowing in your own sorrow, losing confidence every day, n…" at bounding box center [314, 153] width 132 height 72
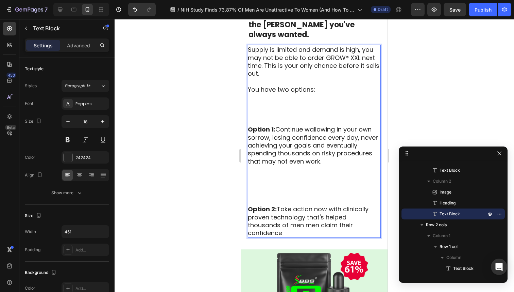
click at [308, 145] on p "Option 1: Continue wallowing in your own sorrow, losing confidence every day, n…" at bounding box center [314, 165] width 132 height 80
click at [305, 150] on p "Option 1: Continue wallowing in your own sorrow, losing confidence every day, n…" at bounding box center [314, 165] width 132 height 80
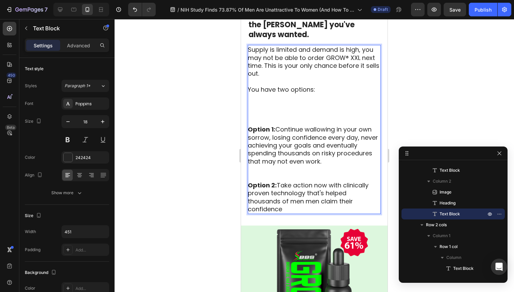
click at [298, 138] on p "Option 1: Continue wallowing in your own sorrow, losing confidence every day, n…" at bounding box center [314, 153] width 132 height 56
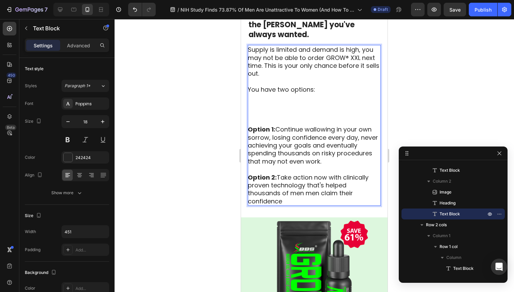
scroll to position [2079, 0]
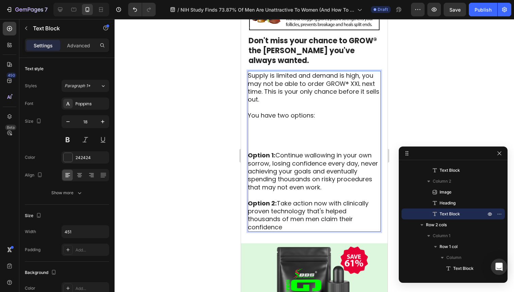
click at [287, 111] on p "You have two options:" at bounding box center [314, 131] width 132 height 40
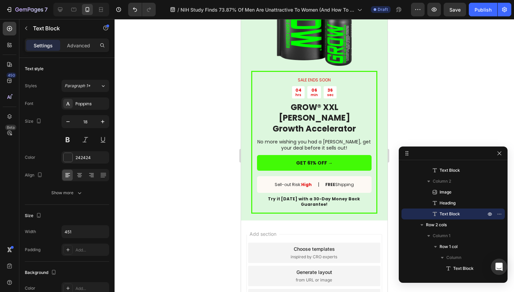
scroll to position [2363, 0]
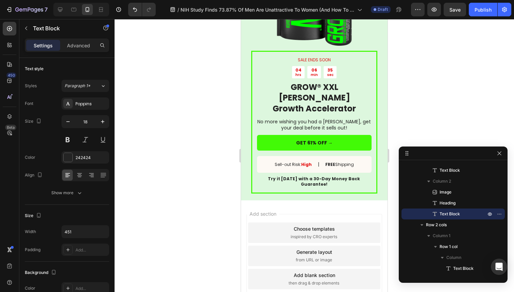
click at [224, 166] on div at bounding box center [315, 155] width 400 height 273
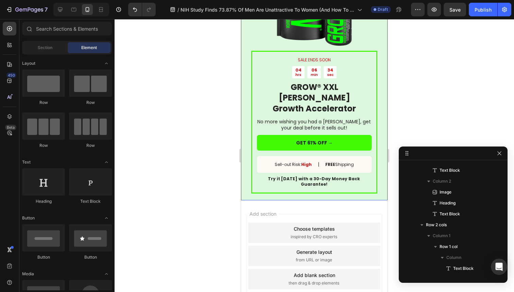
click at [253, 143] on div "SALE ENDS SOON Text Block 04 hrs 06 min 34 sec Countdown Timer GROW® XXL [PERSO…" at bounding box center [314, 67] width 147 height 265
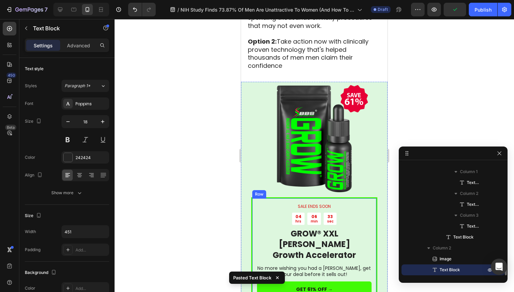
scroll to position [987, 0]
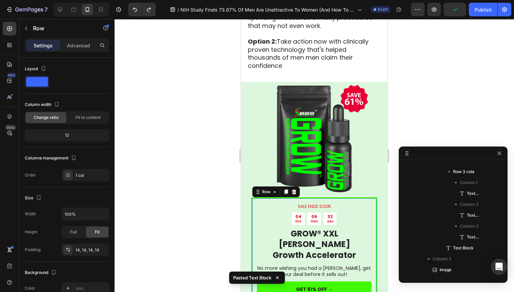
click at [253, 244] on div "SALE ENDS SOON Text Block 04 hrs 06 min 32 sec Countdown Timer GROW® XXL [PERSO…" at bounding box center [314, 268] width 126 height 143
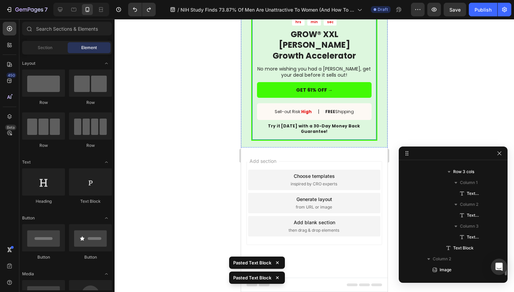
scroll to position [2363, 0]
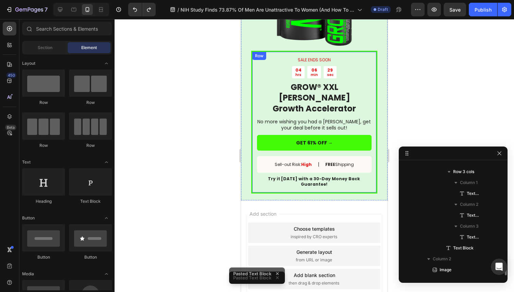
click at [261, 139] on div "SALE ENDS SOON Text Block 04 hrs 06 min 29 sec Countdown Timer GROW® XXL [PERSO…" at bounding box center [314, 122] width 126 height 143
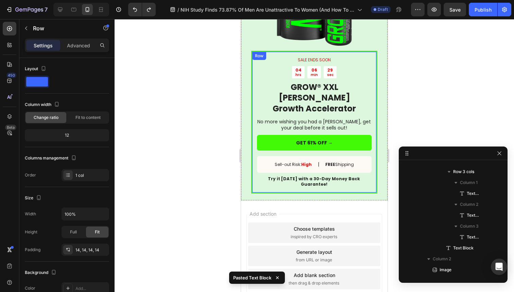
scroll to position [869, 0]
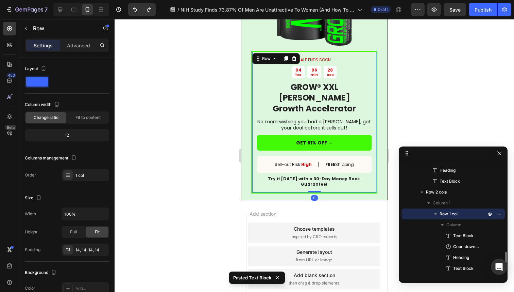
click at [261, 142] on div "SALE ENDS SOON Text Block 04 hrs 06 min 28 sec Countdown Timer GROW® XXL [PERSO…" at bounding box center [314, 67] width 147 height 265
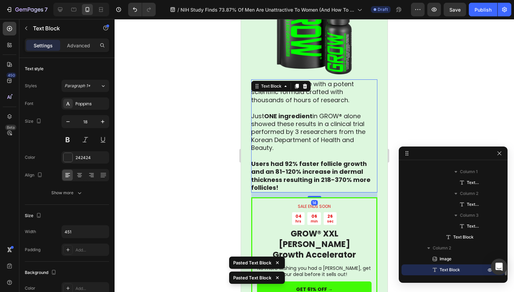
scroll to position [2339, 0]
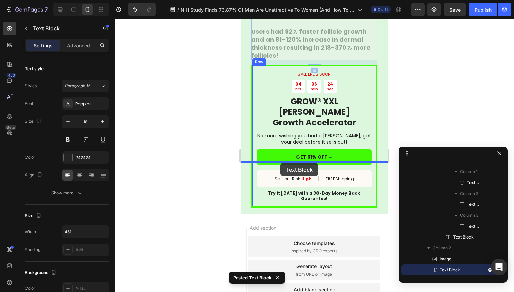
drag, startPoint x: 258, startPoint y: 45, endPoint x: 281, endPoint y: 163, distance: 119.7
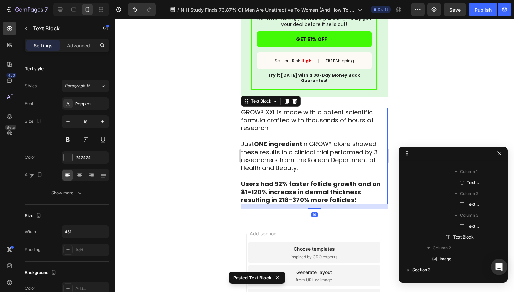
scroll to position [2349, 0]
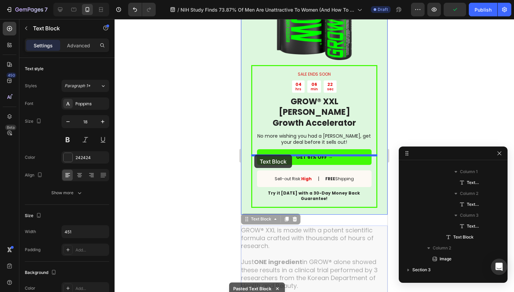
drag, startPoint x: 247, startPoint y: 167, endPoint x: 255, endPoint y: 154, distance: 14.8
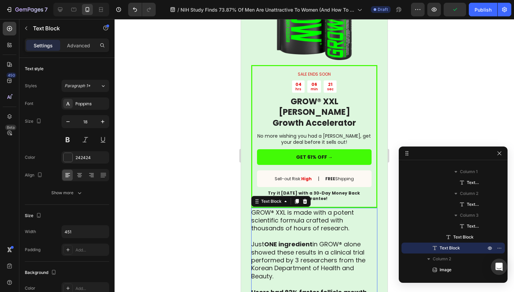
click at [274, 208] on p "GROW® XXL is made with a potent scientific formula crafted with thousands of ho…" at bounding box center [314, 264] width 126 height 112
click at [256, 208] on p "GROW® XXL is made with a potent scientific formula crafted with thousands of ho…" at bounding box center [314, 264] width 126 height 112
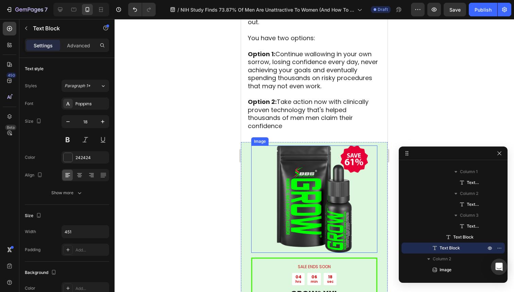
scroll to position [2144, 0]
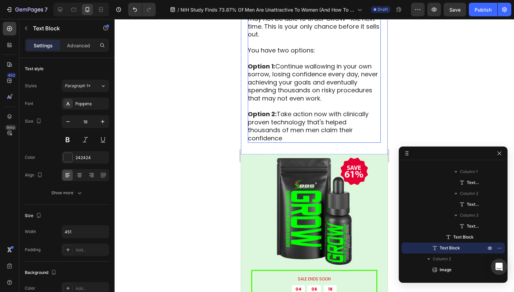
click at [301, 110] on p "[MEDICAL_DATA]: Take action now with clinically proven technology that's helped…" at bounding box center [314, 126] width 132 height 32
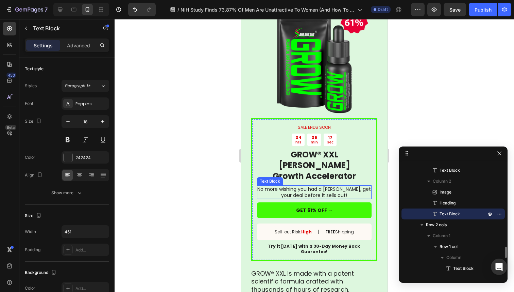
scroll to position [2368, 0]
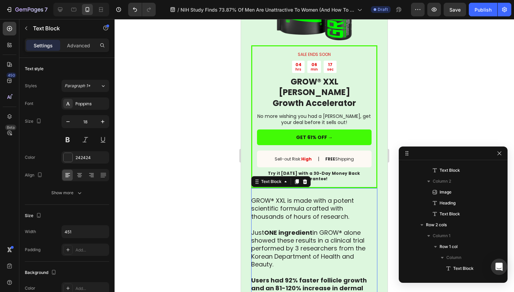
click at [290, 202] on p "GROW® XXL is made with a potent scientific formula crafted with thousands of ho…" at bounding box center [314, 248] width 126 height 119
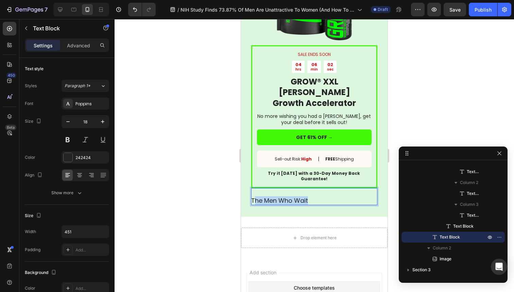
drag, startPoint x: 307, startPoint y: 147, endPoint x: 256, endPoint y: 147, distance: 51.0
click at [256, 189] on p "The Men Who Wait" at bounding box center [314, 197] width 126 height 16
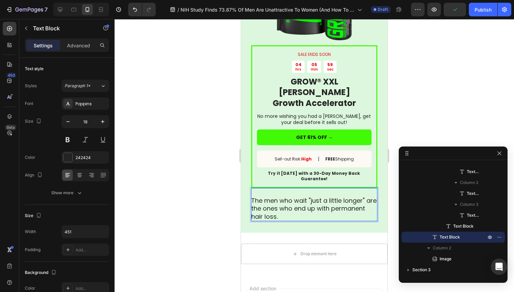
click at [330, 189] on p "The men who wait "just a little longer" are the ones who end up with permanent …" at bounding box center [314, 205] width 126 height 32
click at [273, 189] on p "The men who wait "just a little longer" are the ones who end up with a permanen…" at bounding box center [314, 205] width 126 height 32
click at [181, 179] on div at bounding box center [315, 155] width 400 height 273
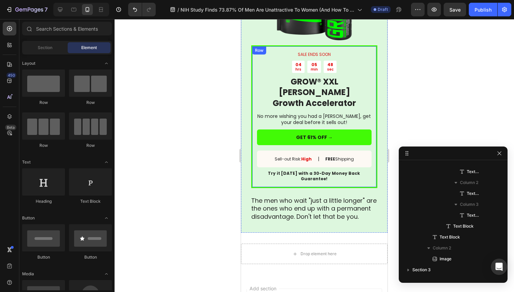
scroll to position [2331, 0]
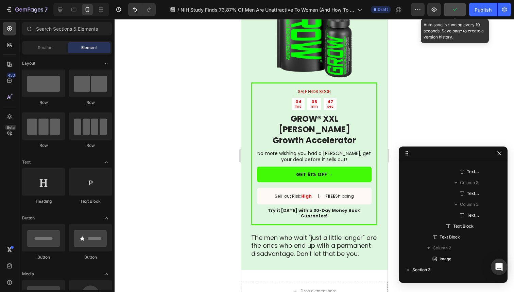
click at [464, 13] on button "button" at bounding box center [455, 10] width 22 height 14
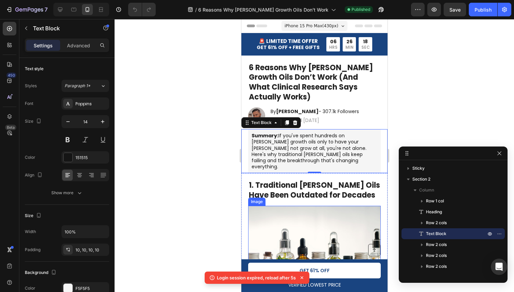
scroll to position [125, 0]
